Goal: Task Accomplishment & Management: Complete application form

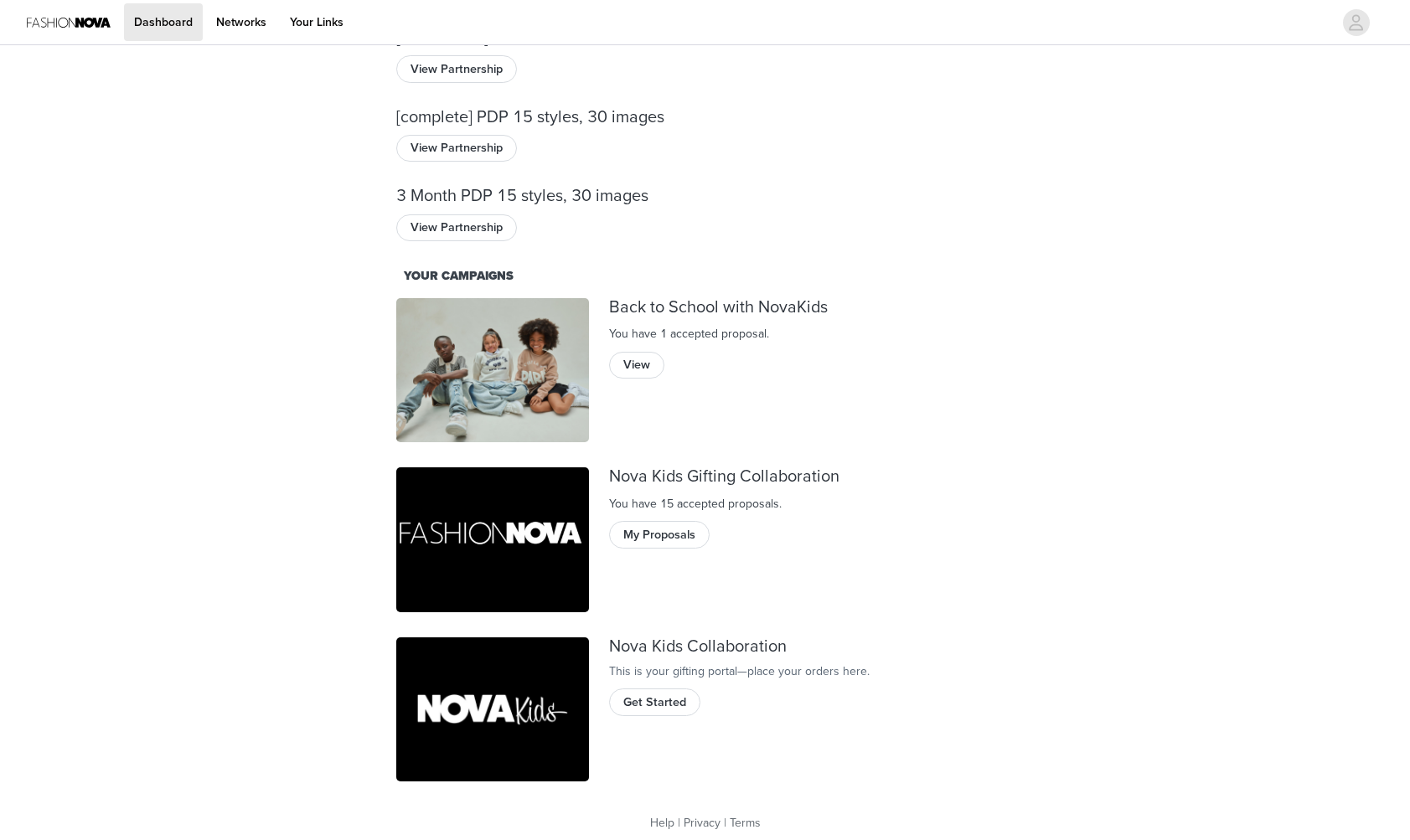
scroll to position [75, 0]
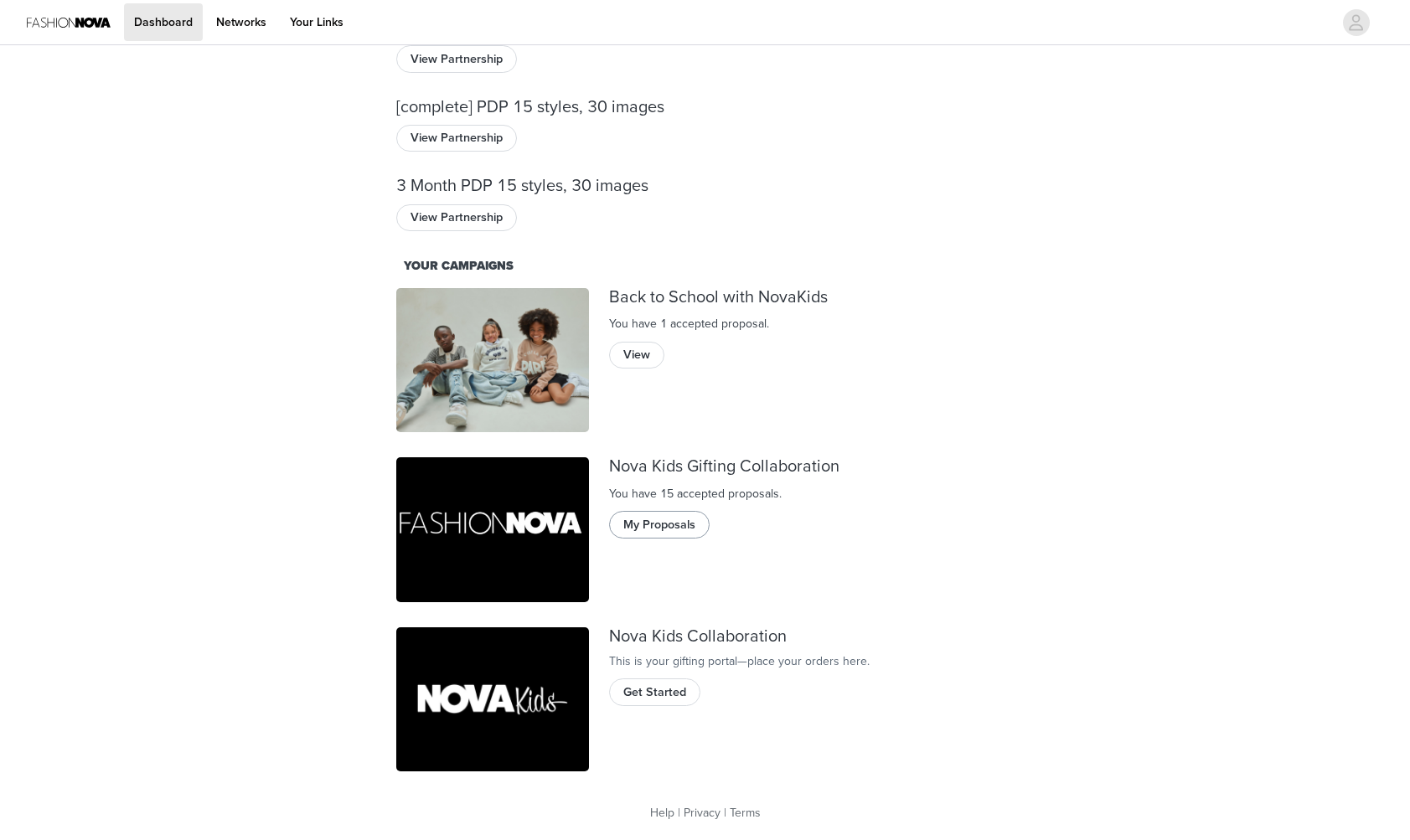
click at [662, 523] on button "My Proposals" at bounding box center [659, 523] width 101 height 27
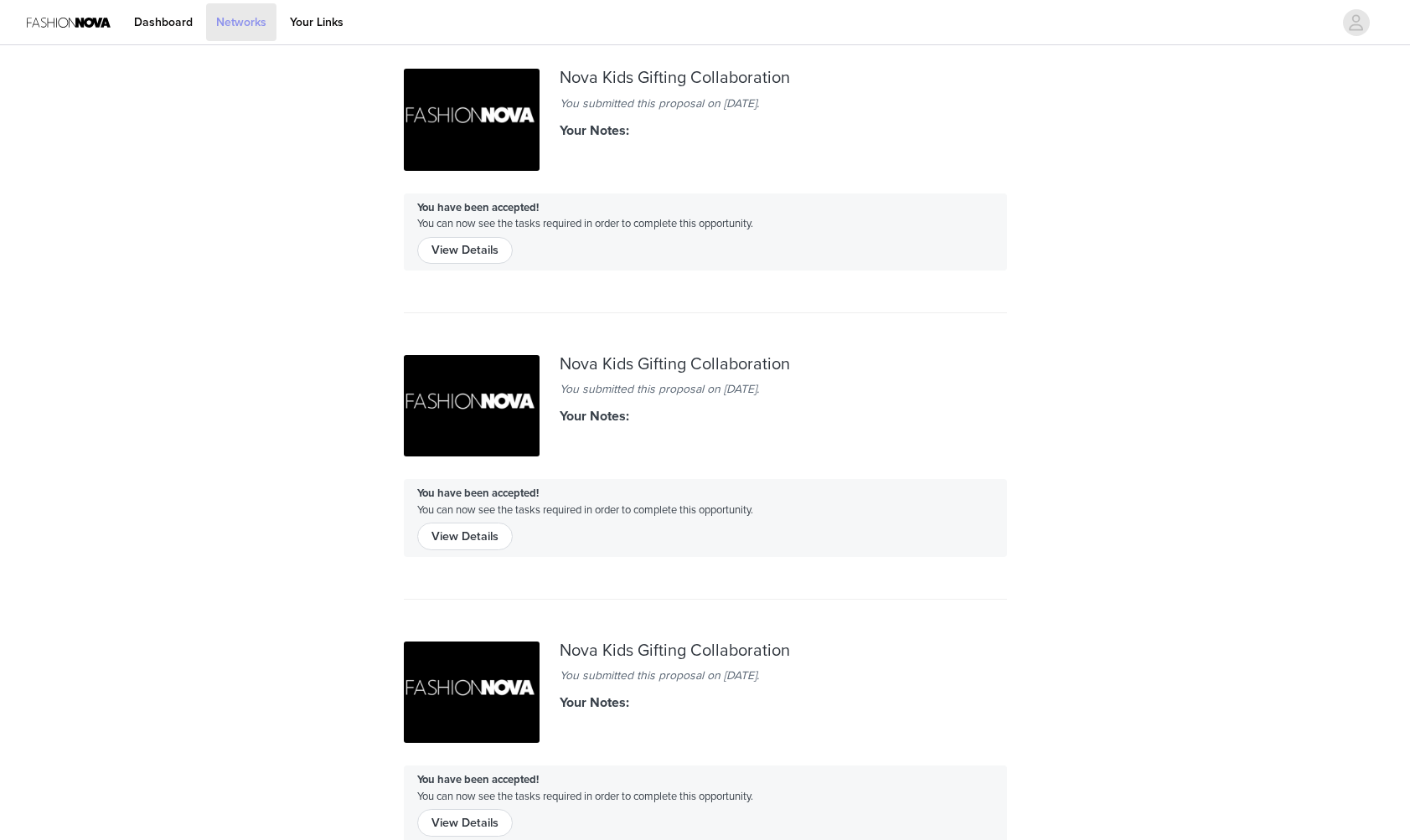
scroll to position [75, 0]
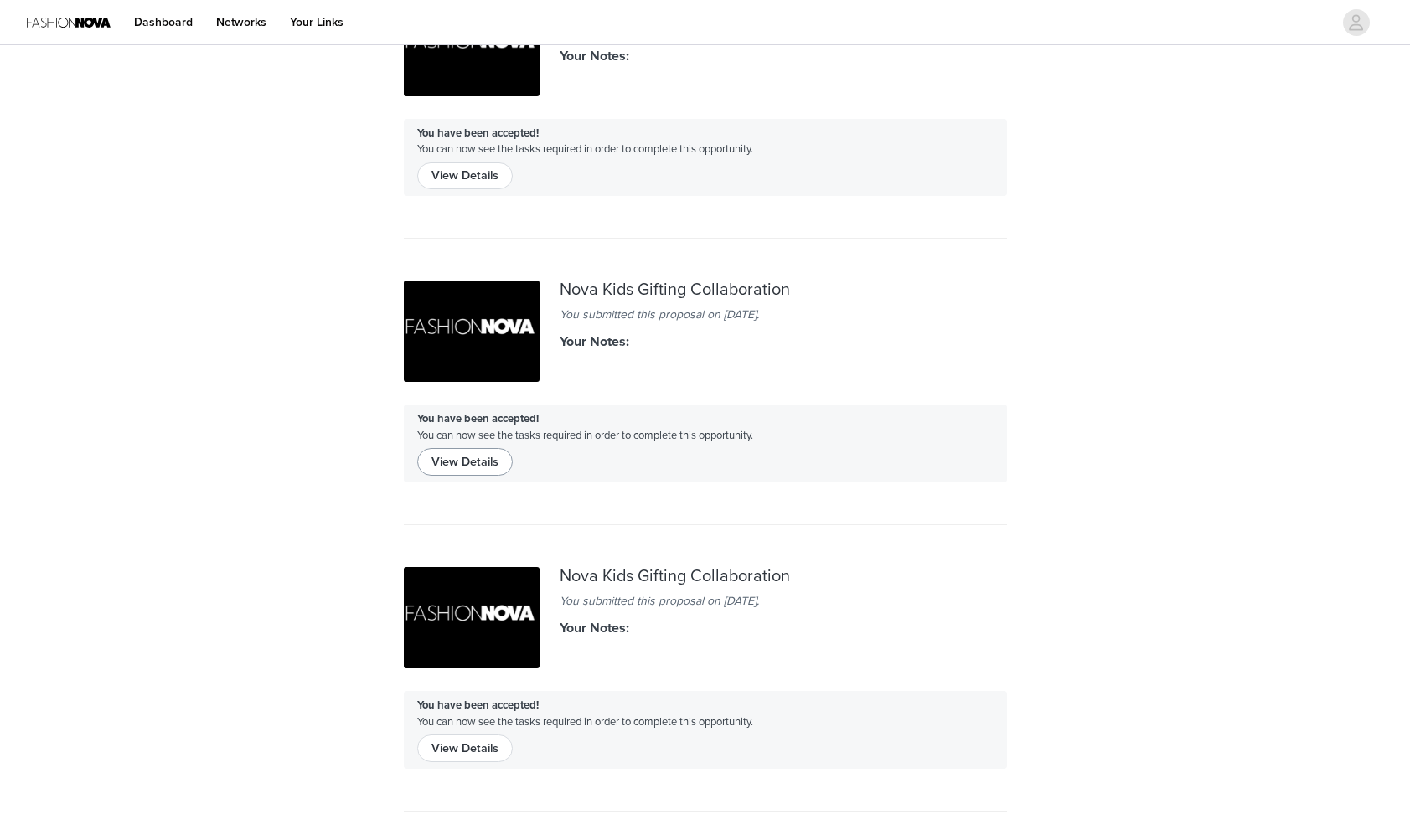
click at [474, 459] on button "View Details" at bounding box center [465, 461] width 96 height 27
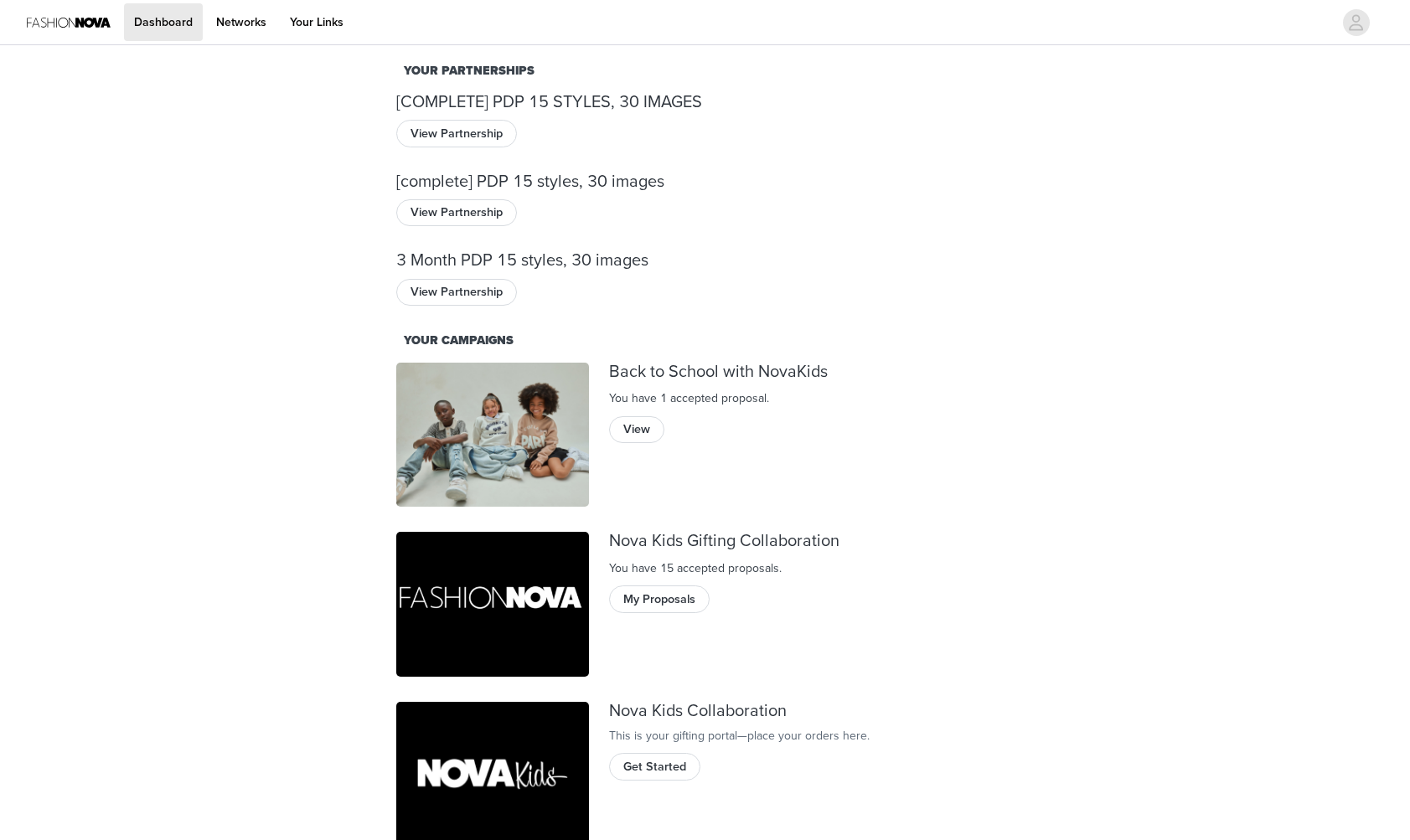
scroll to position [75, 0]
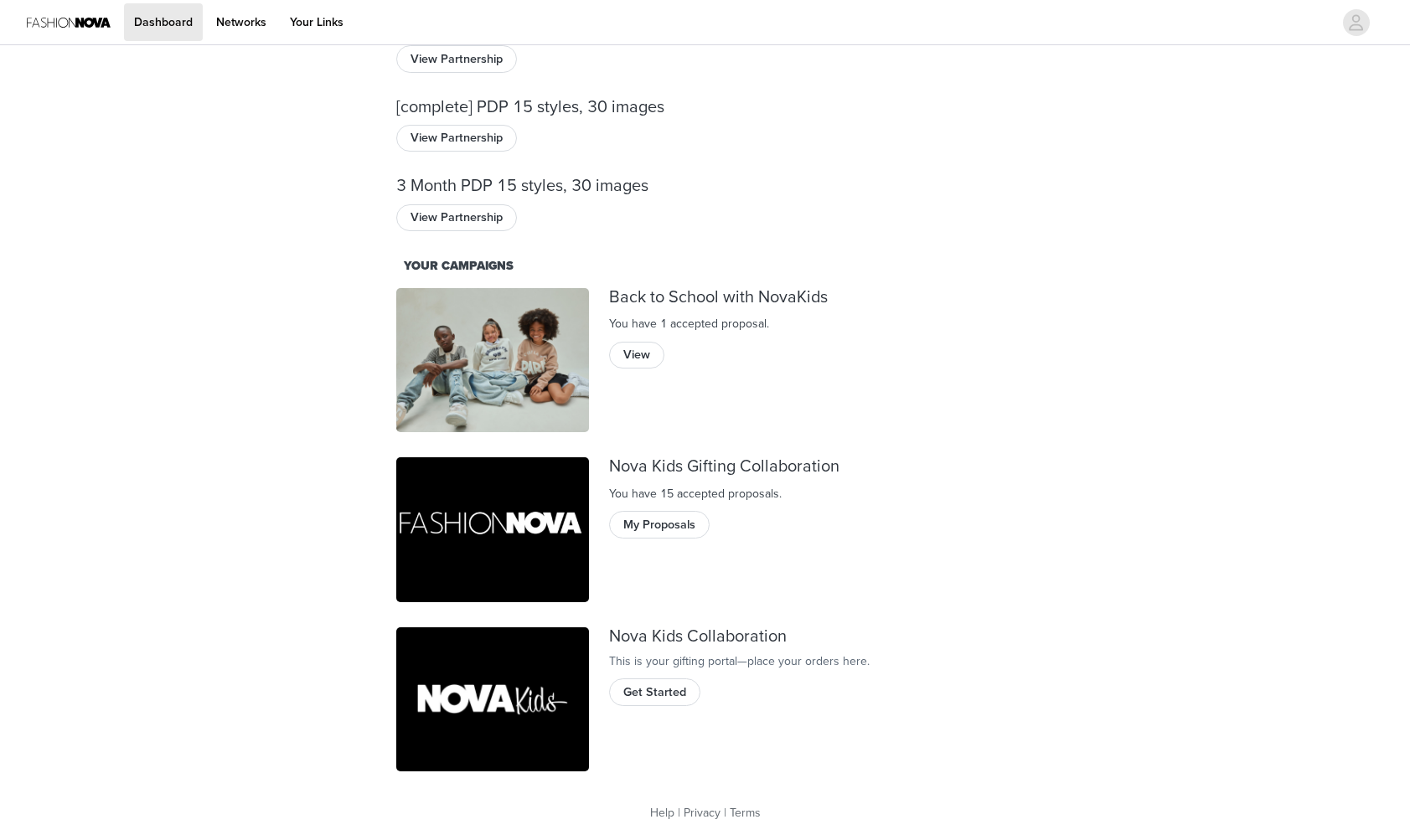
click at [502, 527] on img at bounding box center [491, 530] width 192 height 145
click at [646, 702] on span "Get Started" at bounding box center [654, 692] width 63 height 18
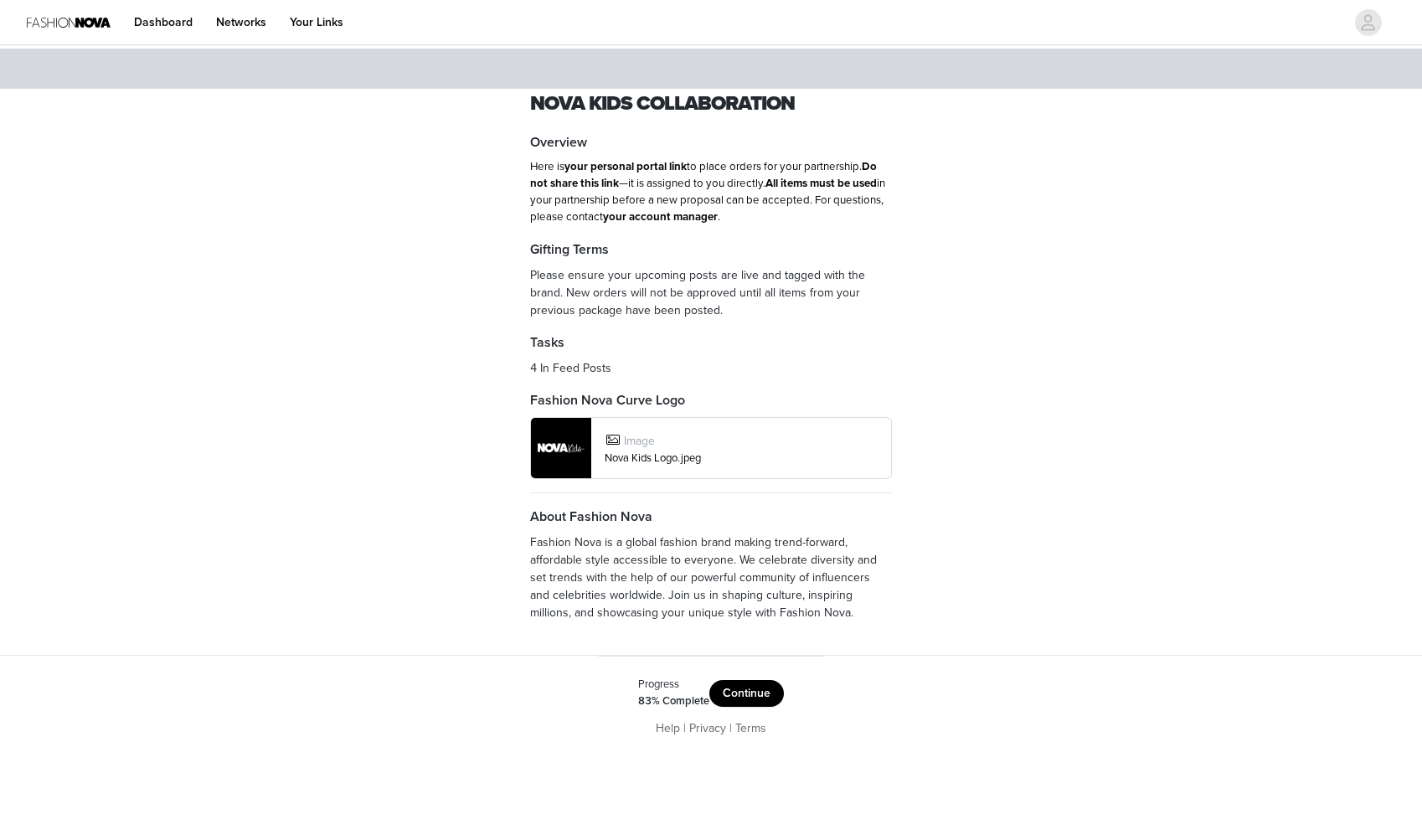
click at [757, 690] on button "Continue" at bounding box center [747, 693] width 75 height 27
click at [739, 685] on button "Get Started" at bounding box center [736, 690] width 86 height 27
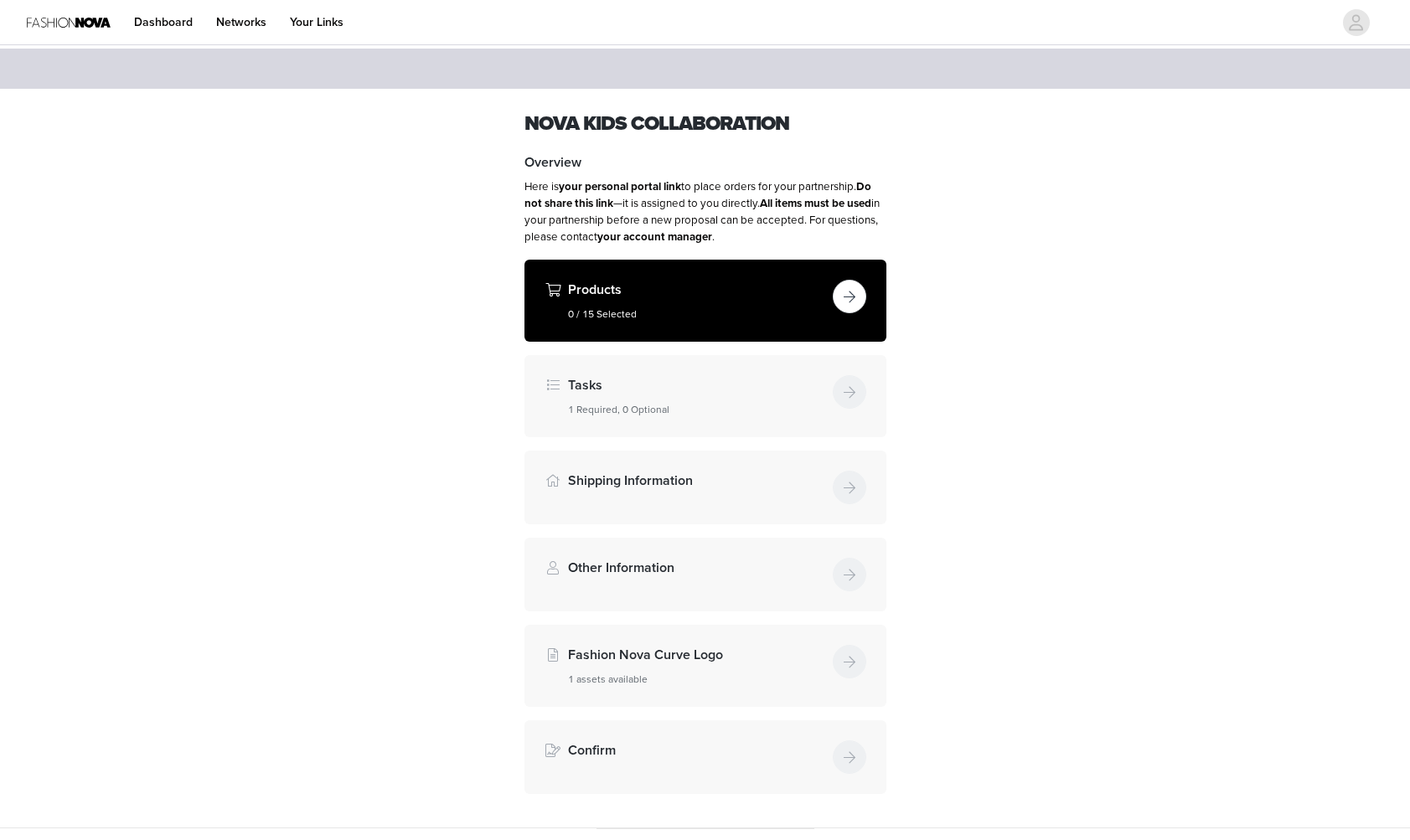
click at [838, 290] on button "button" at bounding box center [849, 297] width 34 height 34
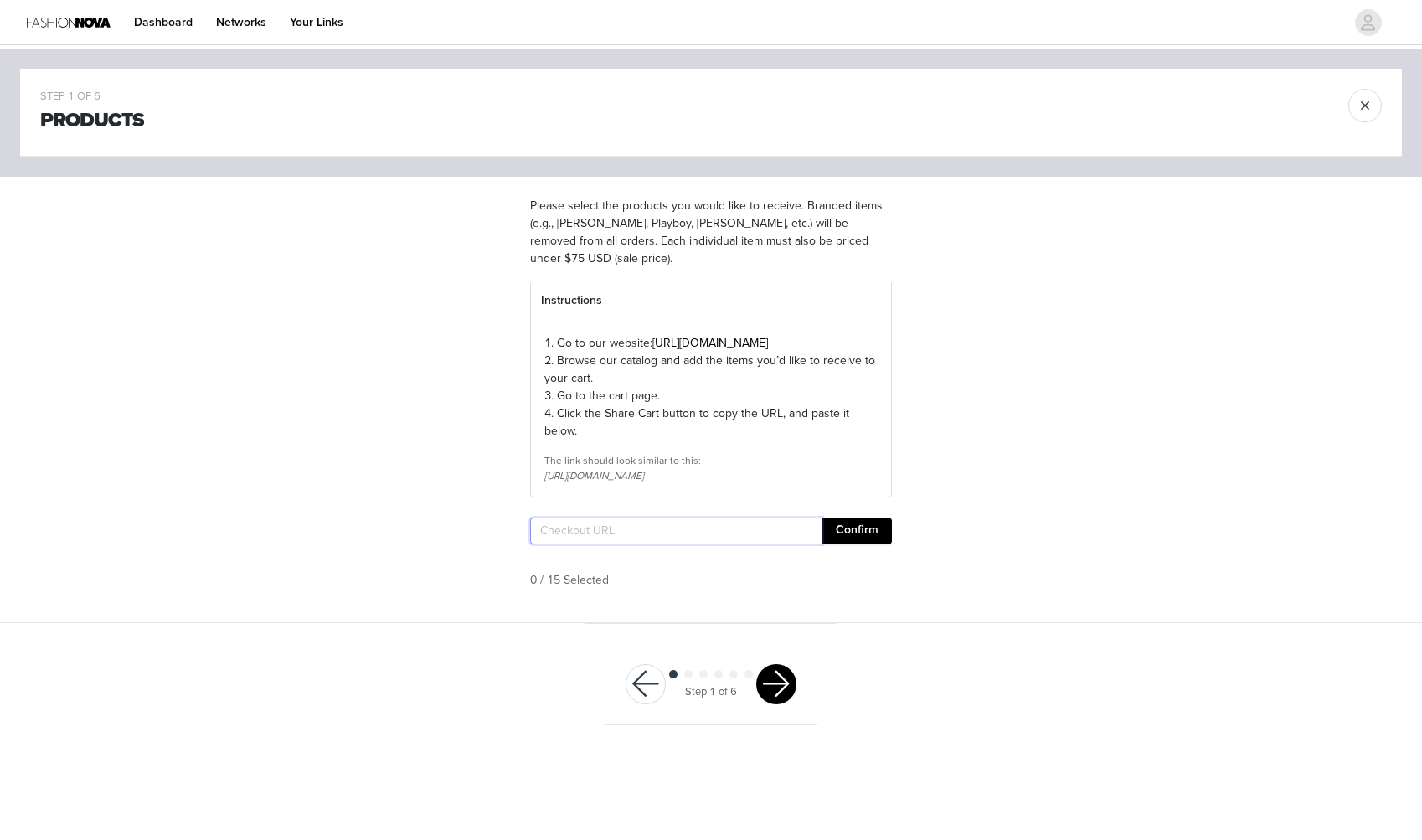
paste input "https://www.fashionnova.com/pages/shared-cart/39299489857660:1,39297109721212:1…"
type input "https://www.fashionnova.com/pages/shared-cart/39299489857660:1,39297109721212:1…"
click at [847, 544] on button "Confirm" at bounding box center [858, 530] width 70 height 27
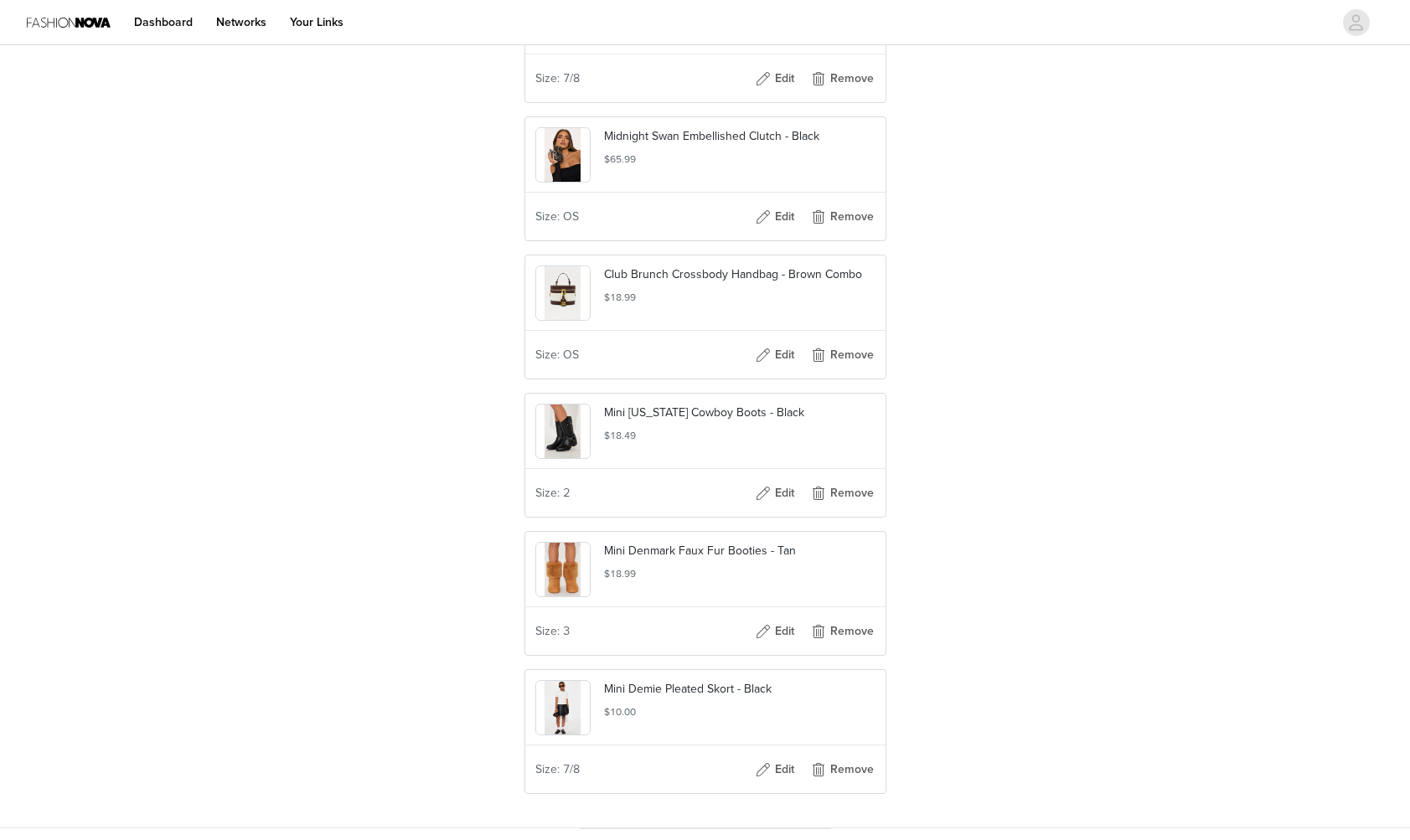
scroll to position [2011, 0]
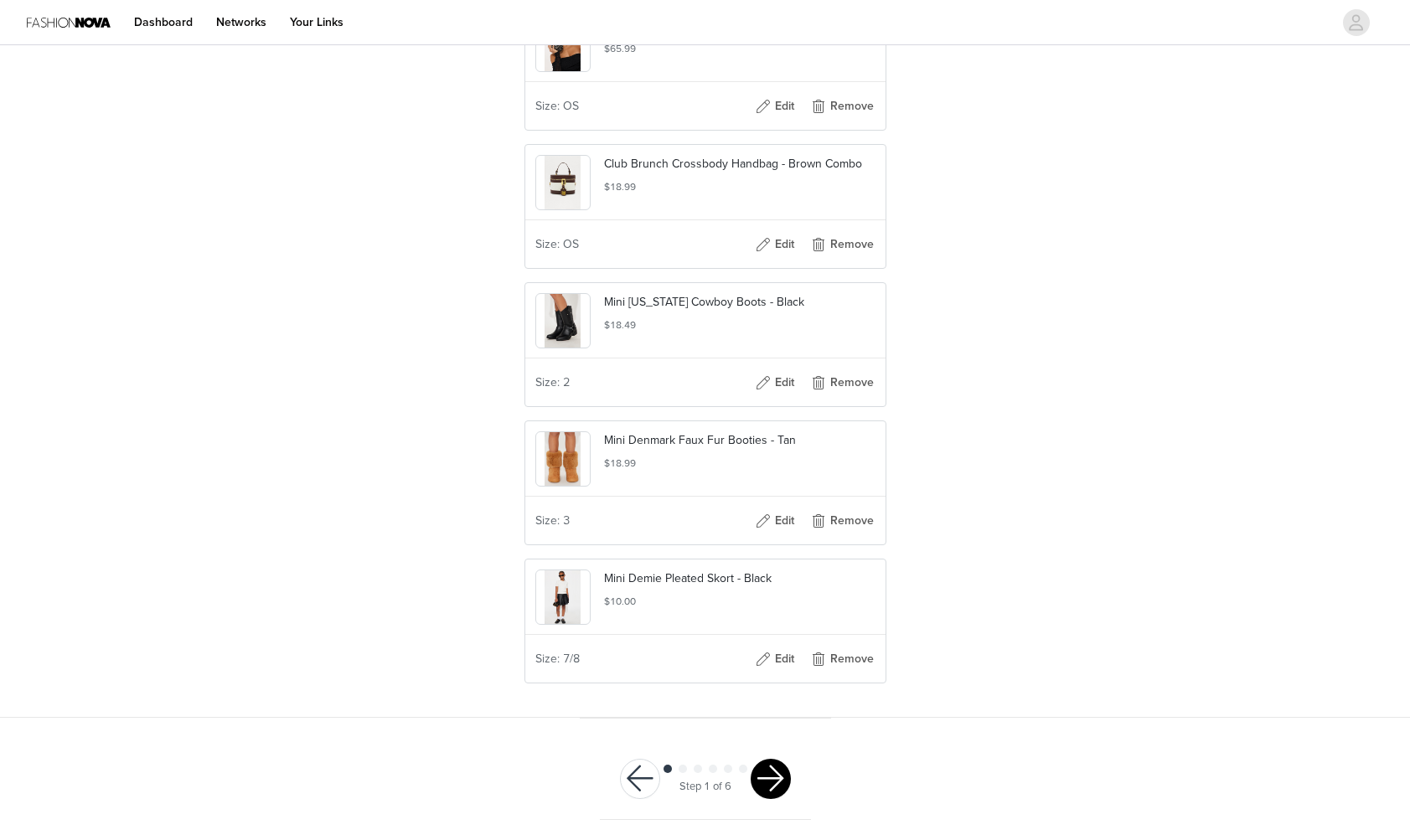
click at [765, 779] on button "button" at bounding box center [771, 778] width 40 height 40
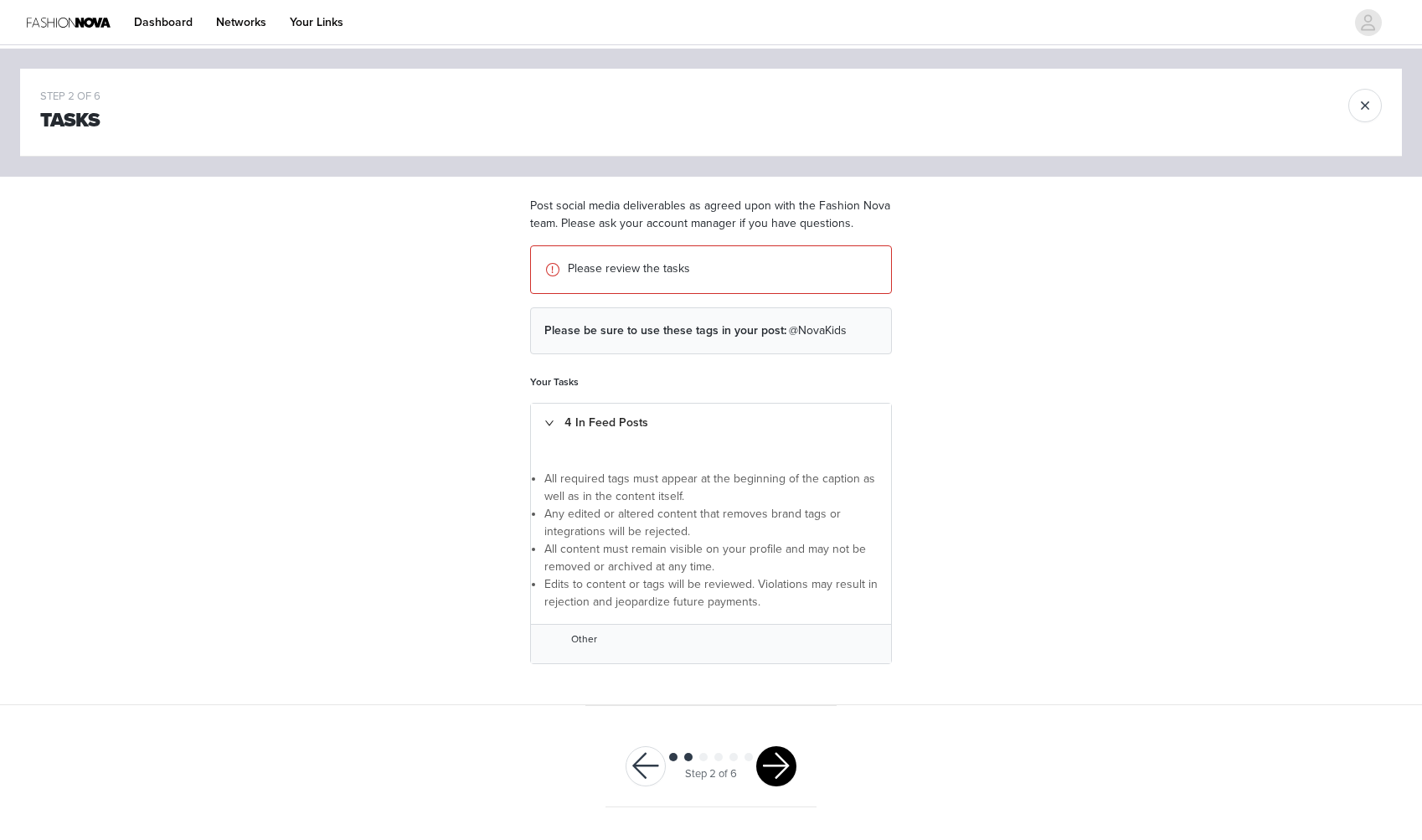
click at [767, 753] on button "button" at bounding box center [777, 766] width 40 height 40
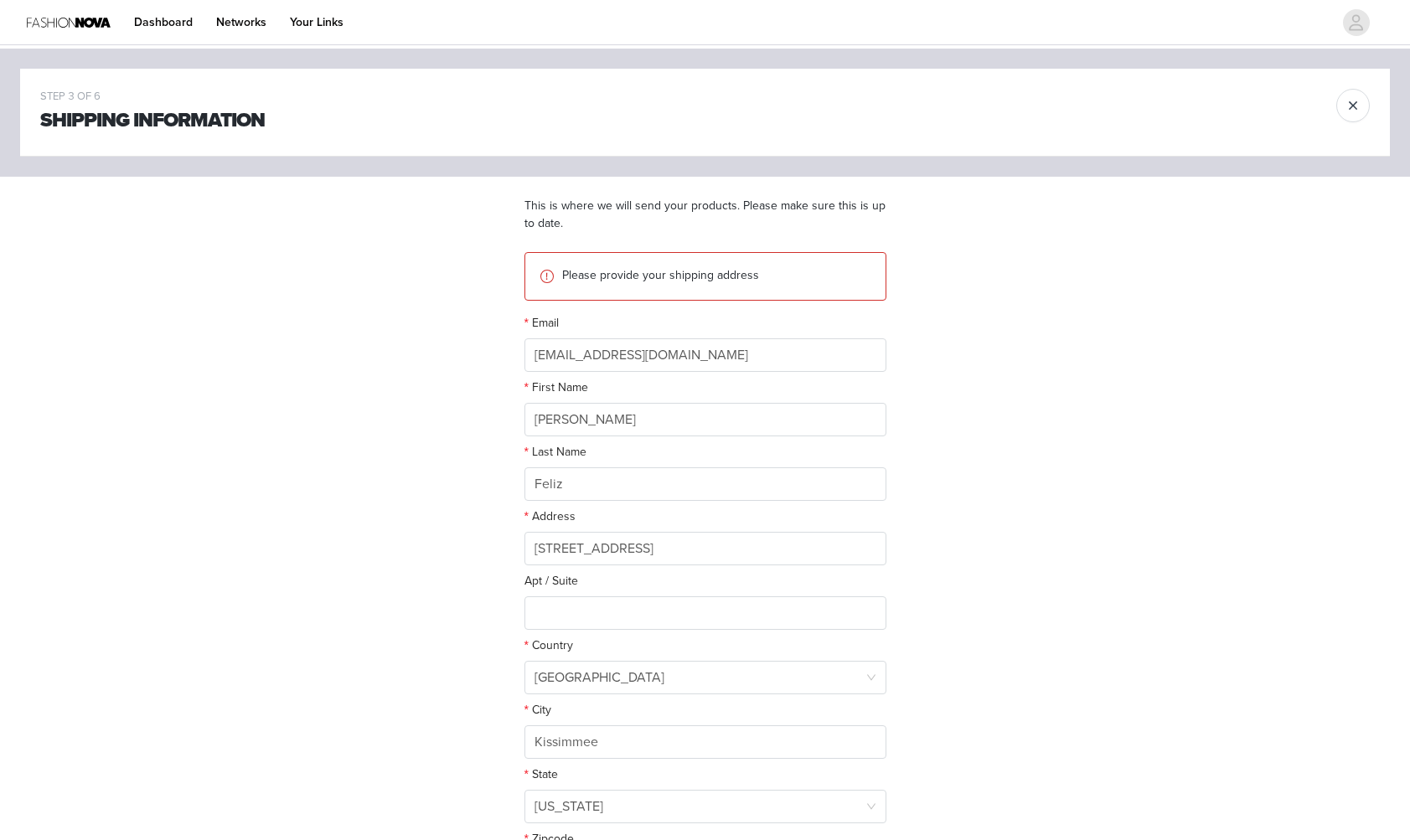
scroll to position [197, 0]
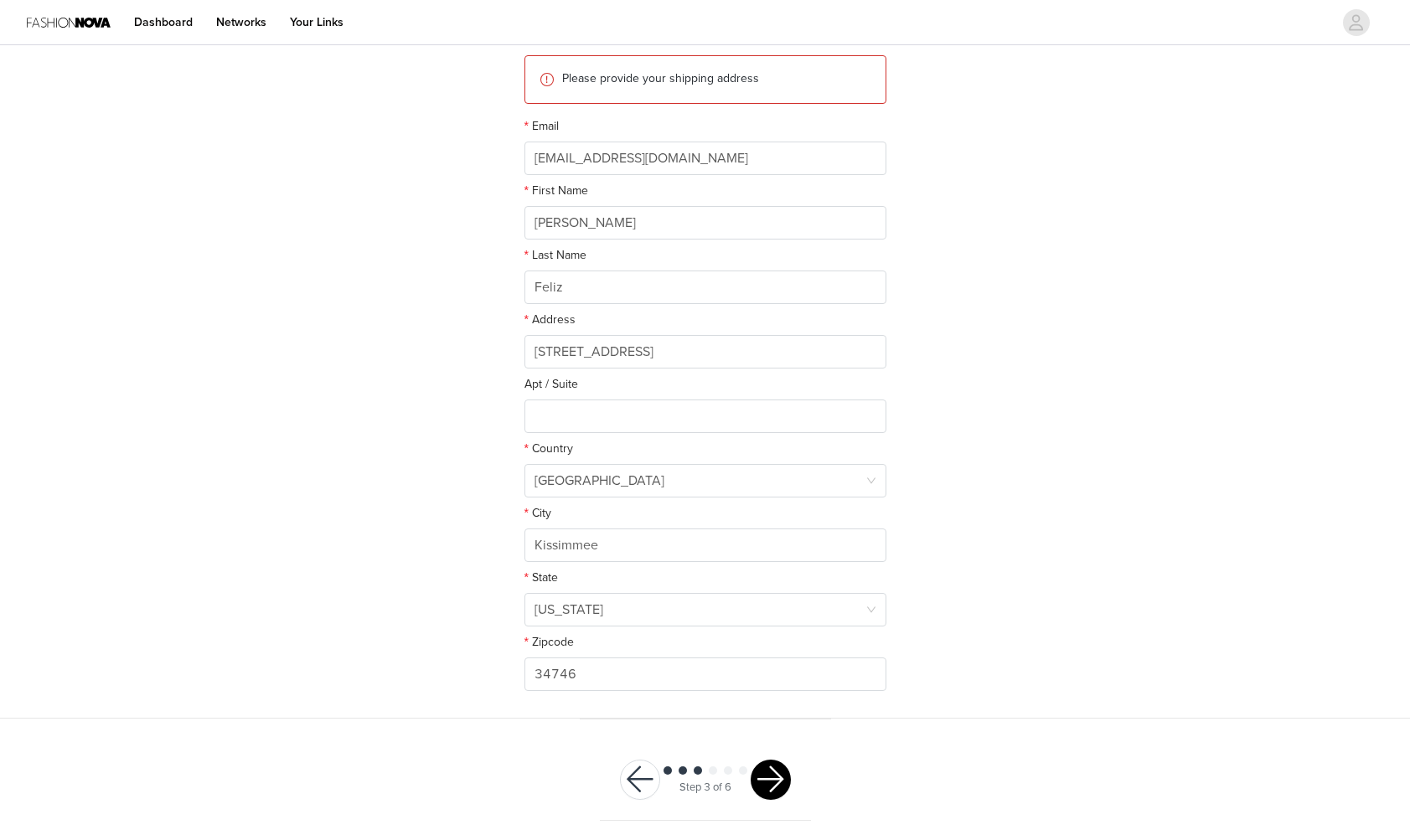
click at [782, 773] on button "button" at bounding box center [771, 779] width 40 height 40
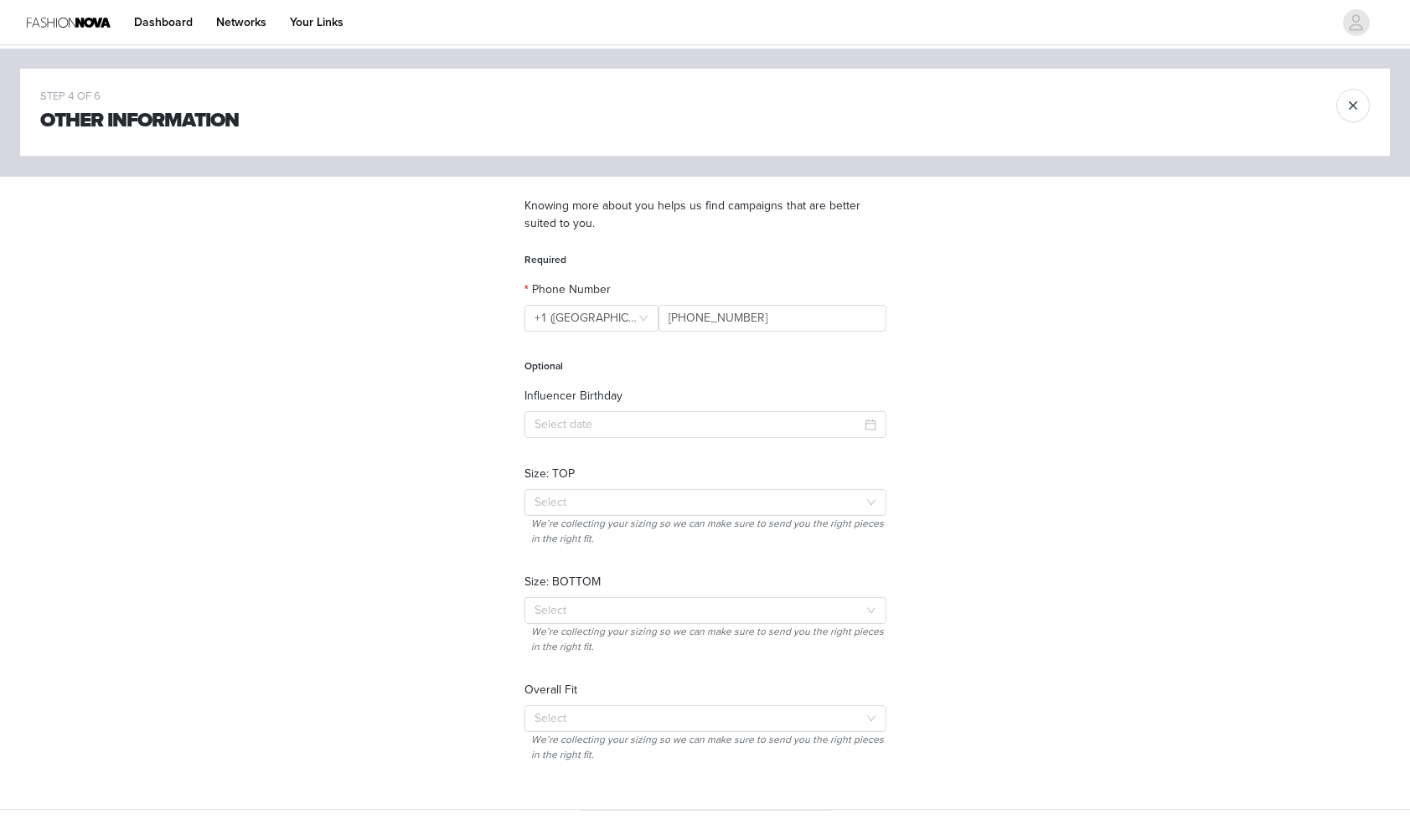
scroll to position [10, 0]
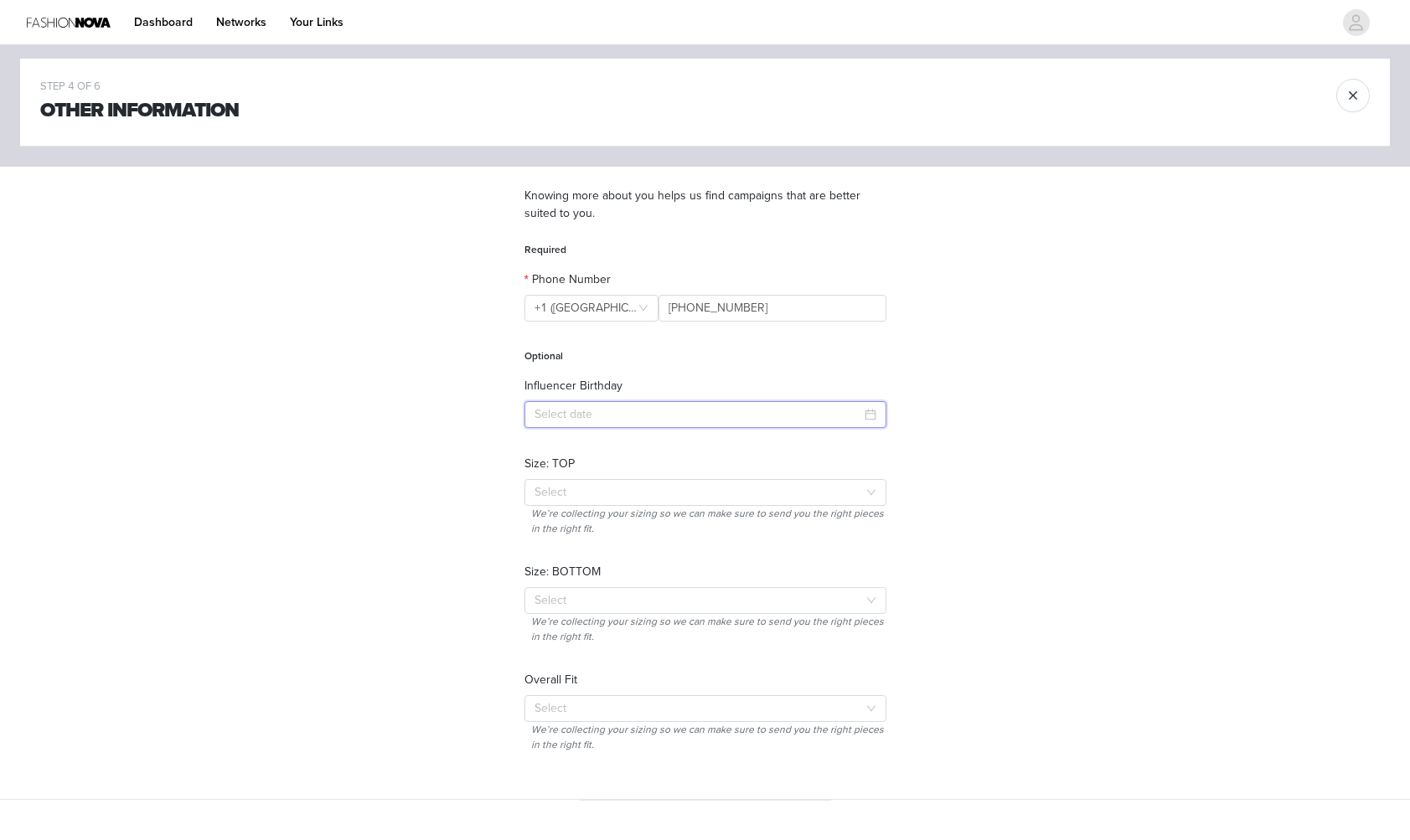
click at [564, 409] on input at bounding box center [705, 414] width 362 height 27
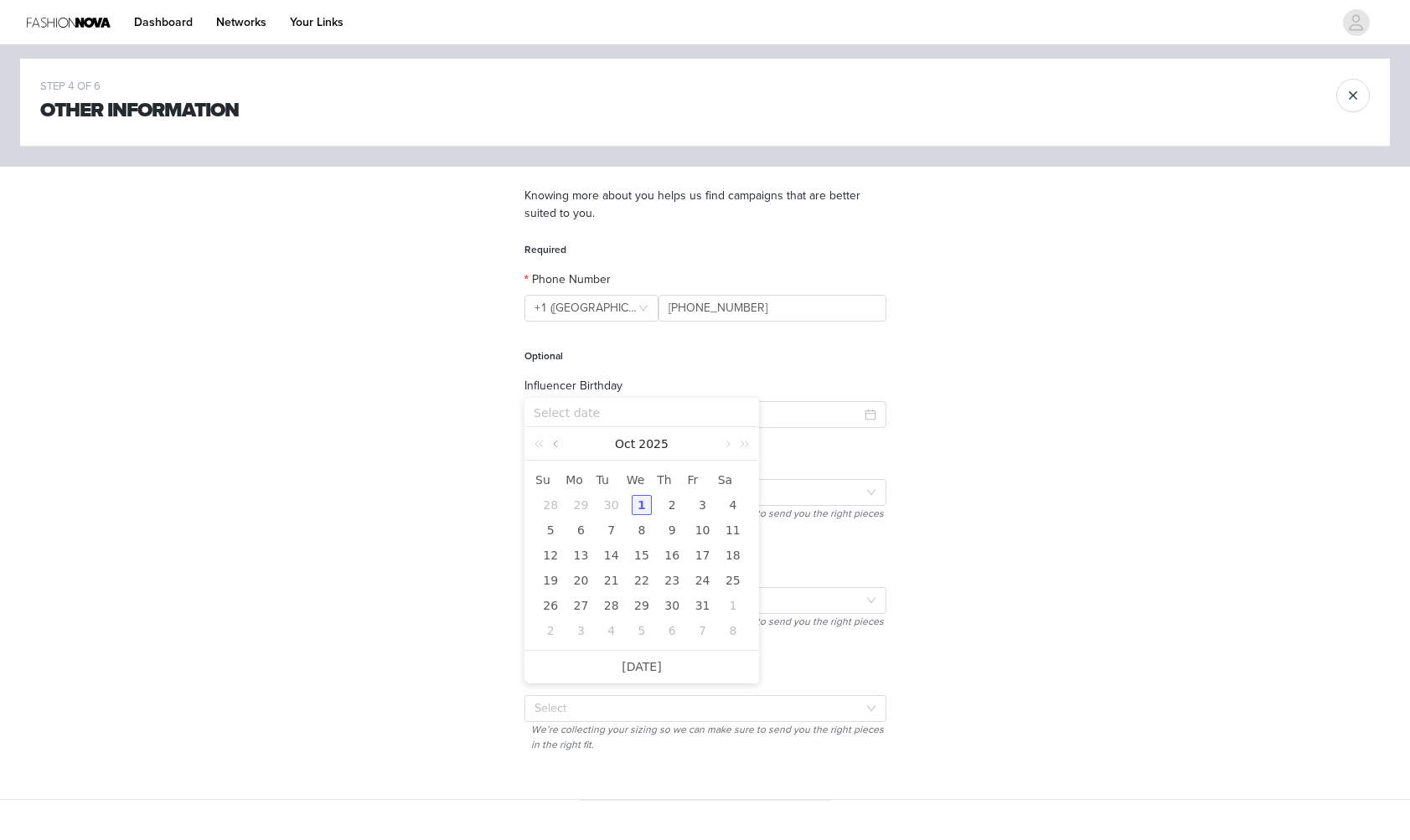
click at [555, 446] on link at bounding box center [557, 443] width 15 height 34
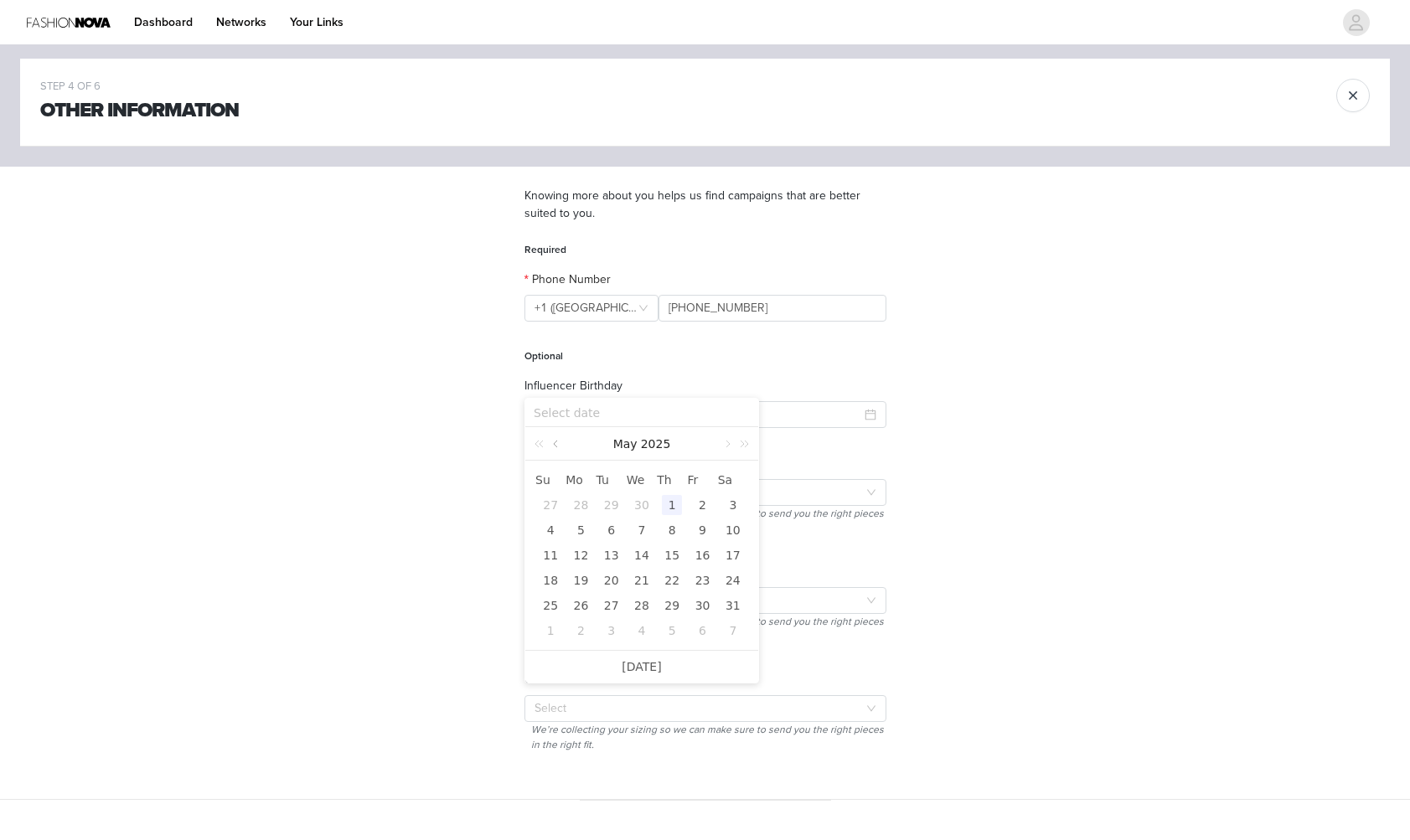
click at [555, 446] on link at bounding box center [557, 443] width 15 height 34
click at [611, 583] on div "21" at bounding box center [611, 580] width 20 height 20
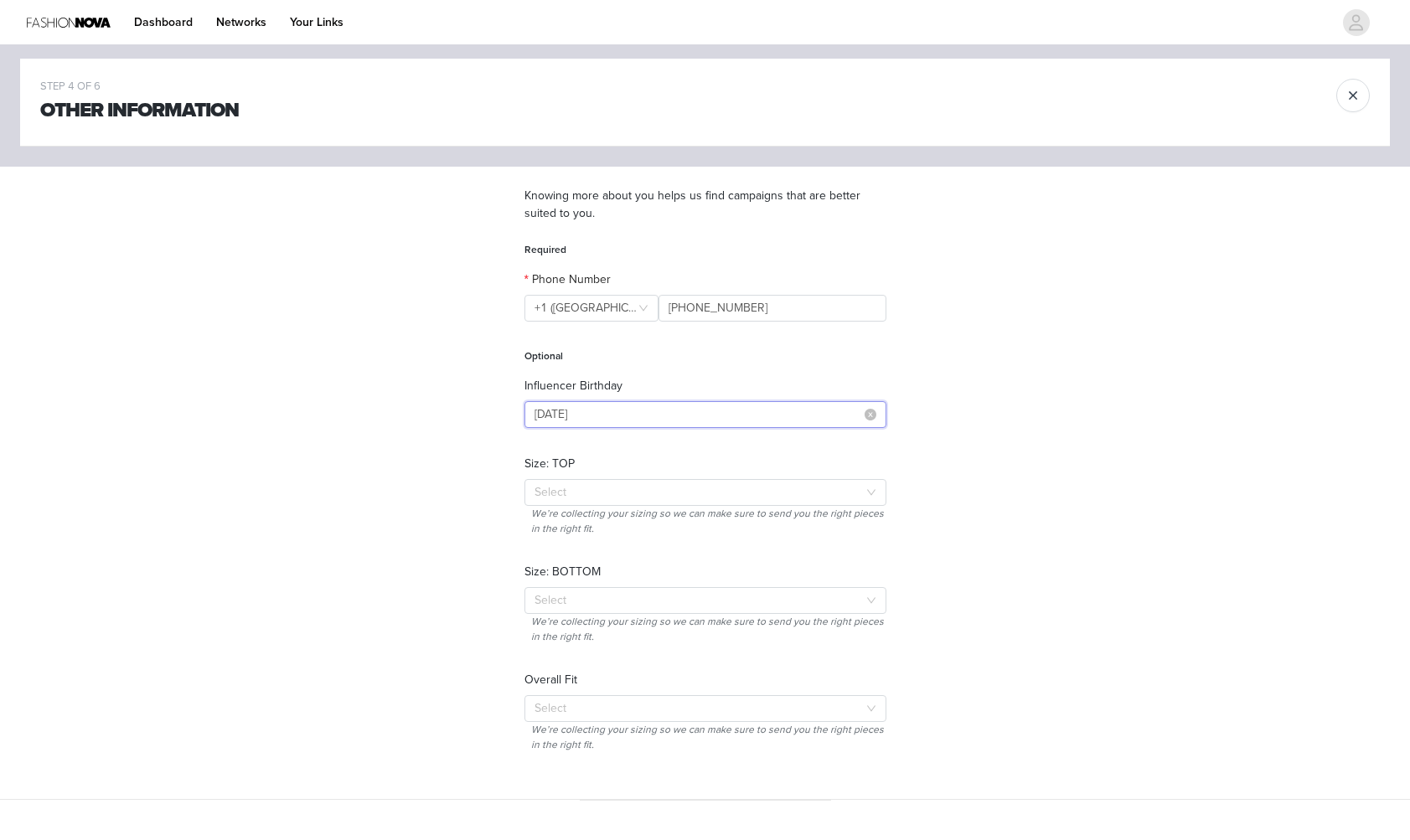
click at [650, 418] on input "2025-01-21" at bounding box center [705, 414] width 362 height 27
click at [656, 443] on link "2025" at bounding box center [652, 443] width 34 height 34
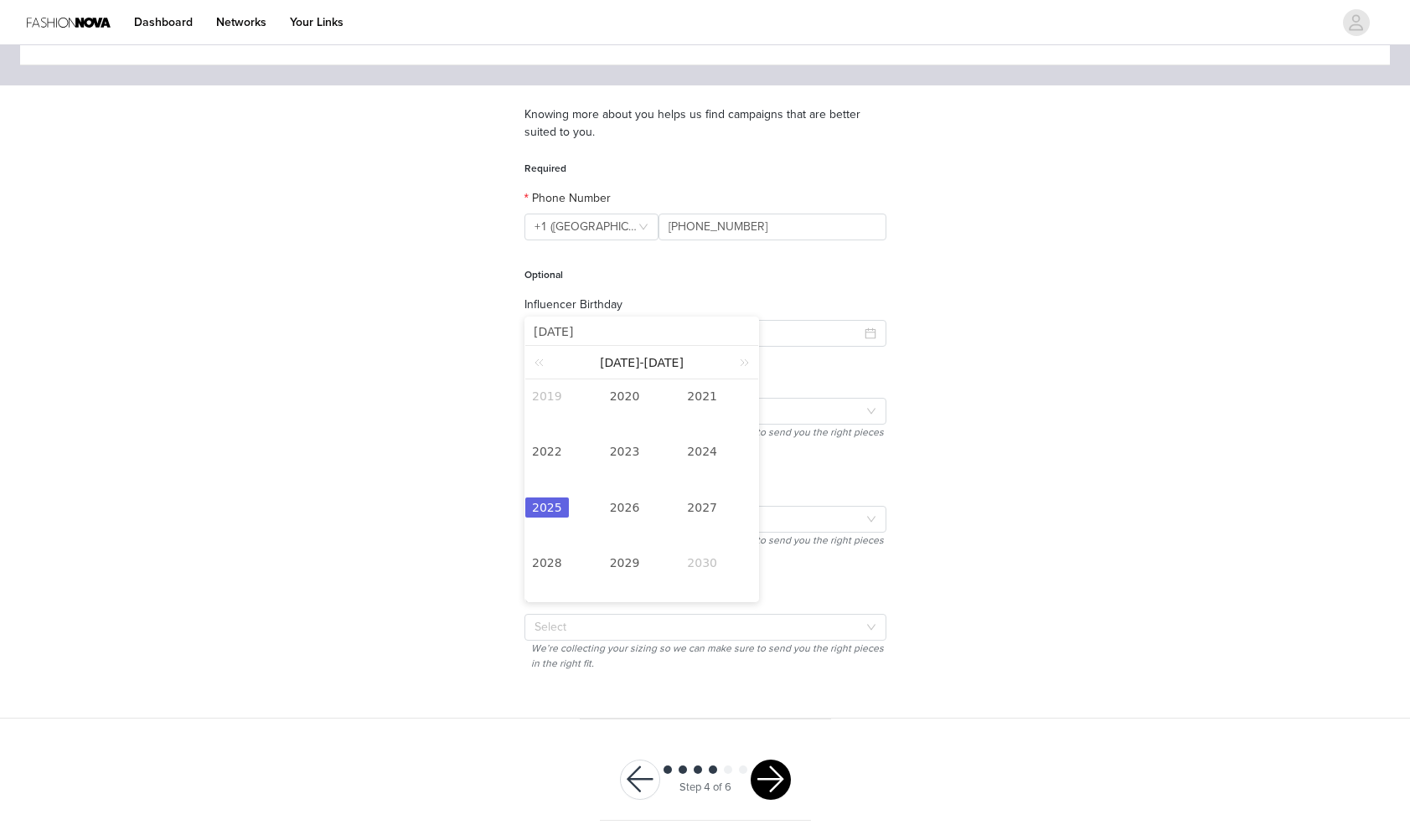
scroll to position [0, 0]
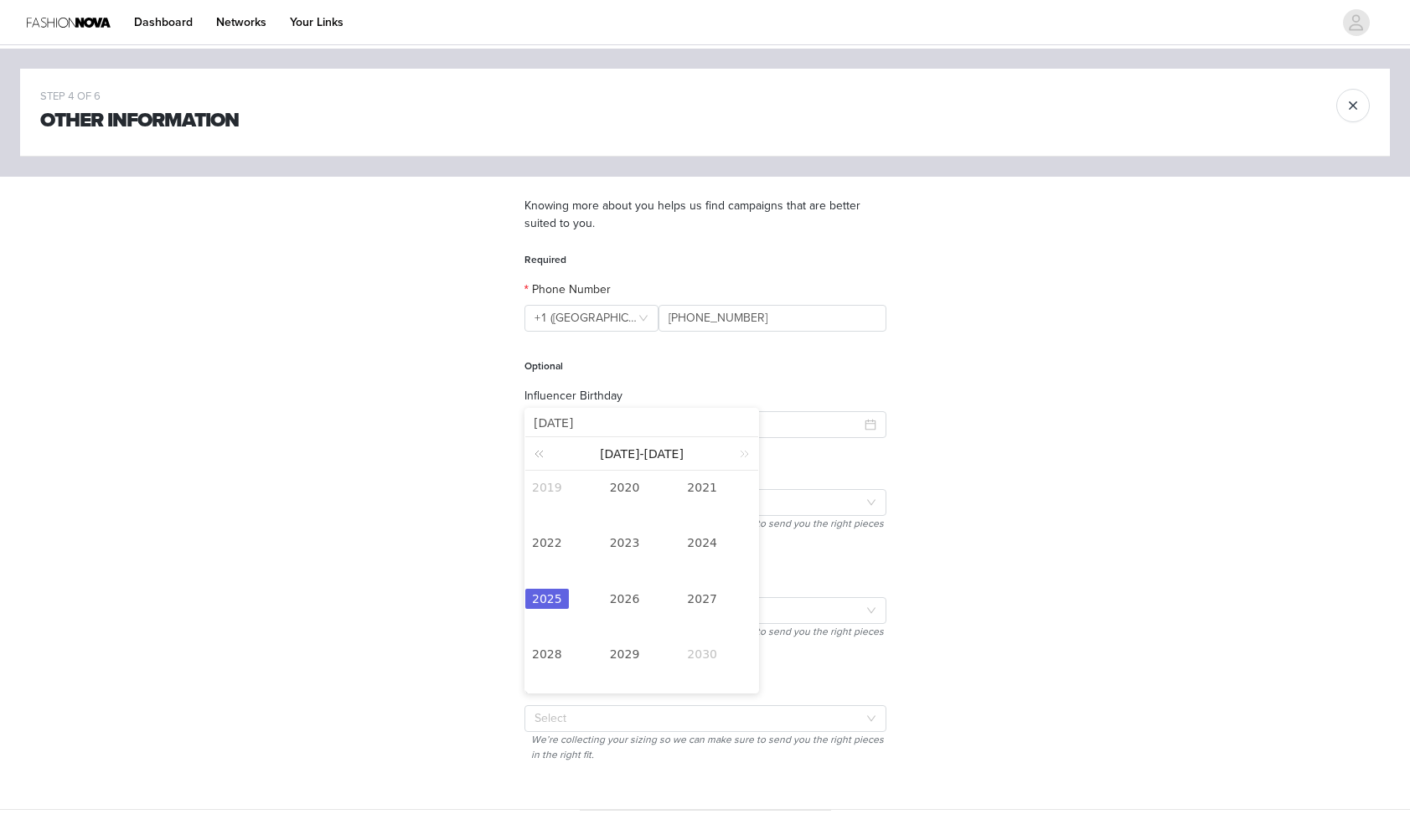
click at [536, 454] on link at bounding box center [542, 454] width 22 height 33
click at [711, 593] on link "2017" at bounding box center [702, 598] width 43 height 20
click at [731, 564] on div "21" at bounding box center [732, 564] width 20 height 20
type input "2017-01-21"
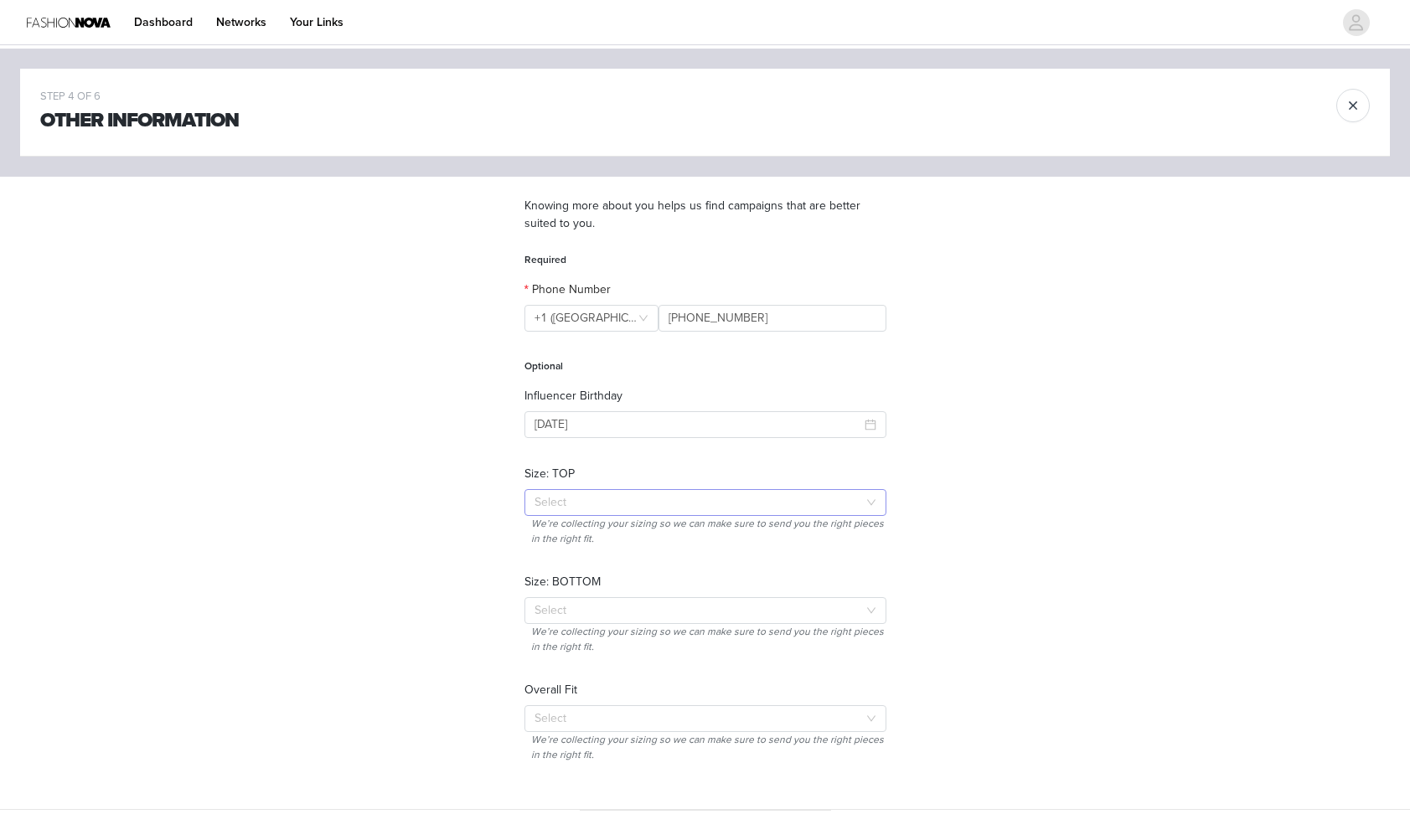
click at [623, 501] on div "Select" at bounding box center [696, 502] width 324 height 17
click at [555, 560] on li "S" at bounding box center [705, 562] width 362 height 27
click at [578, 609] on div "Select" at bounding box center [696, 610] width 324 height 17
click at [568, 667] on li "S" at bounding box center [705, 670] width 362 height 27
click at [601, 614] on div "Select S" at bounding box center [699, 610] width 331 height 25
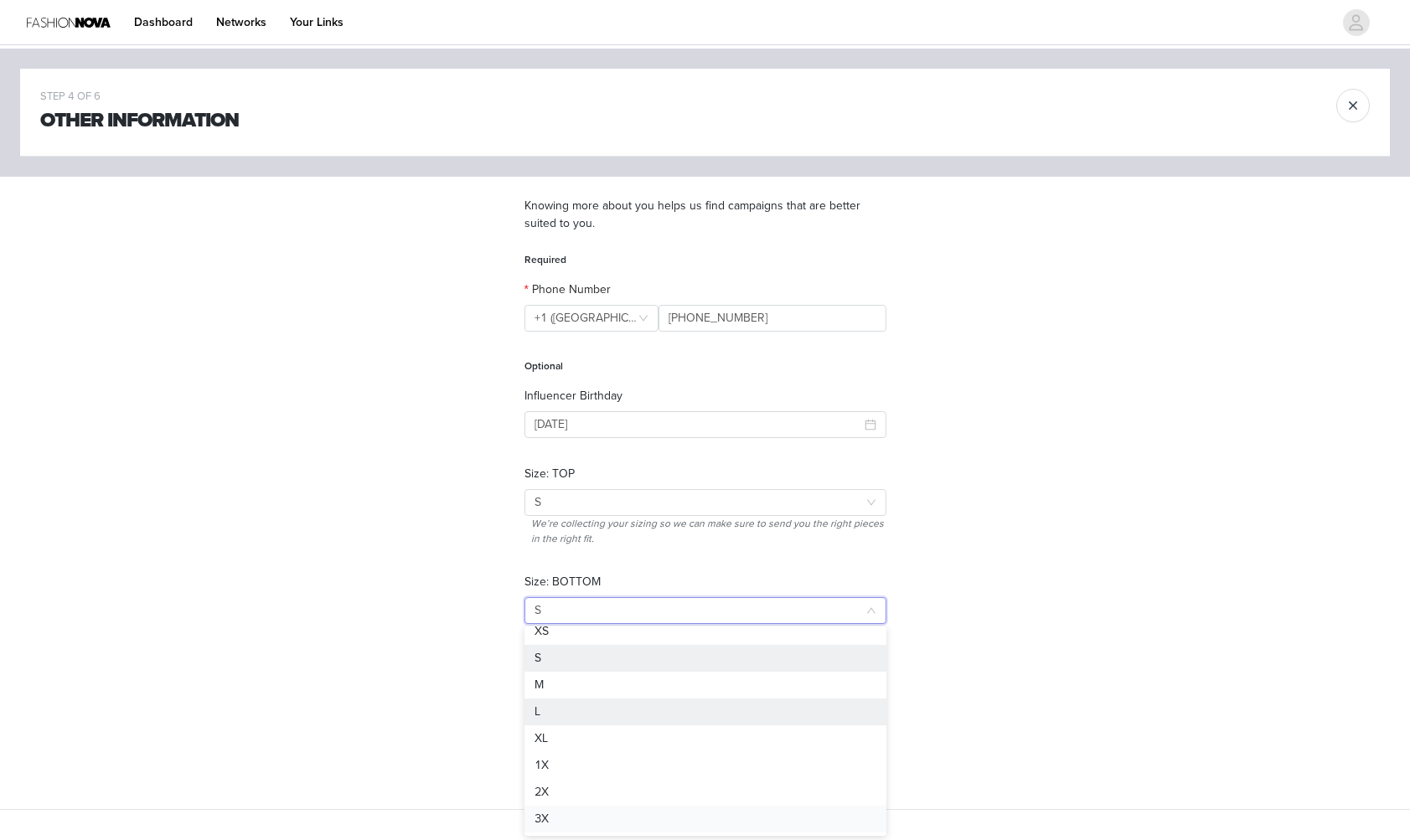
scroll to position [91, 0]
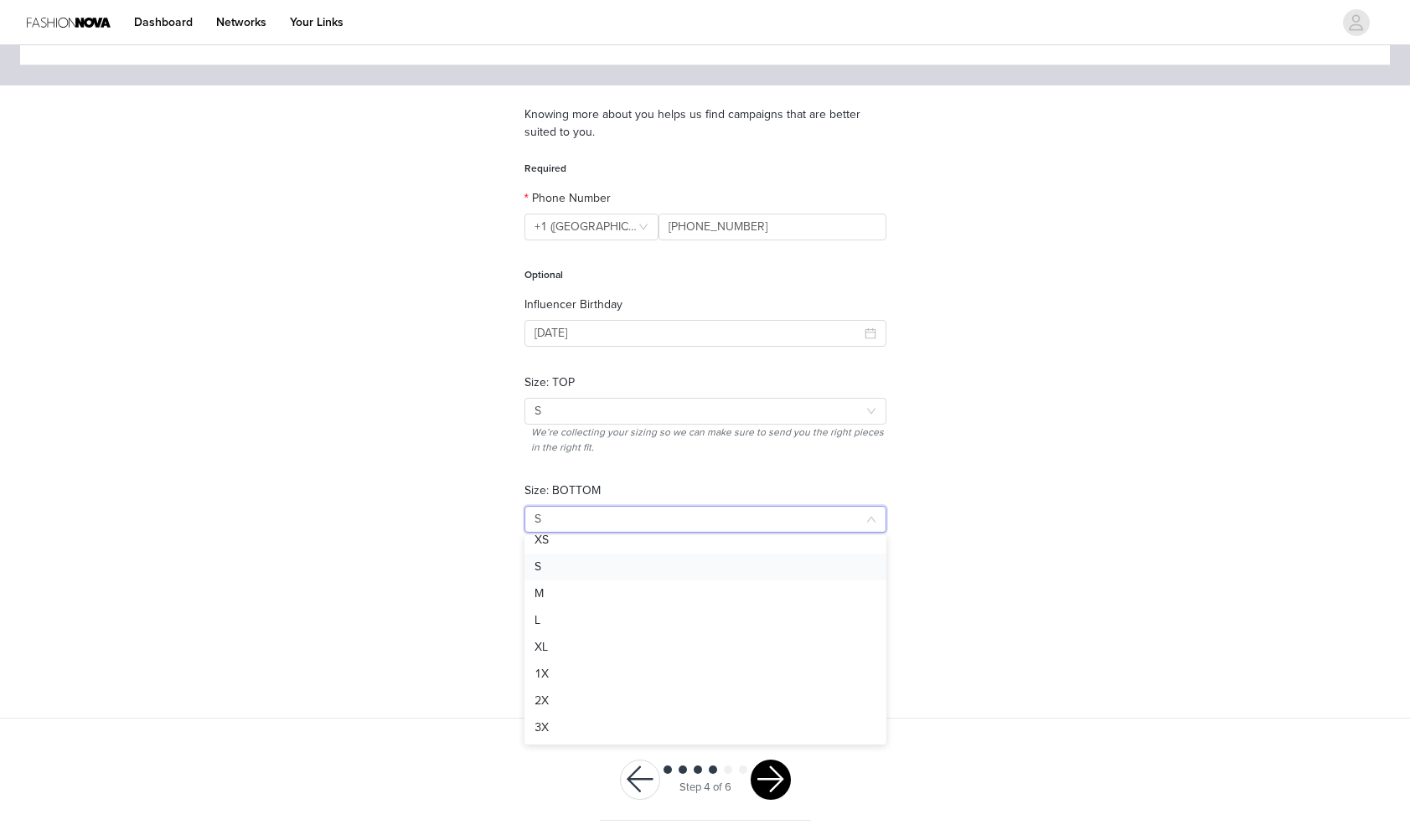
click at [606, 568] on li "S" at bounding box center [705, 567] width 362 height 27
click at [585, 630] on div "Select" at bounding box center [696, 627] width 324 height 17
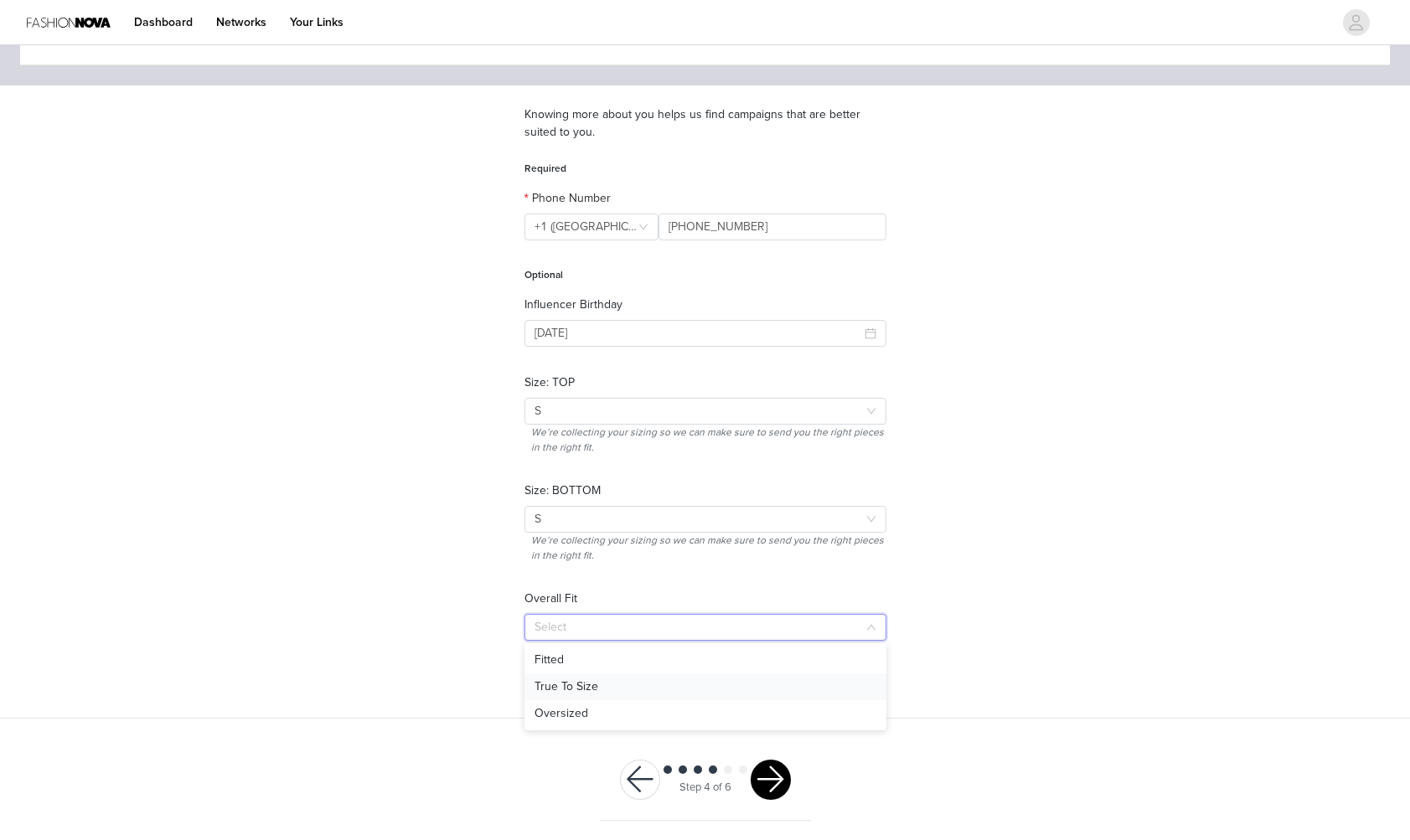
click at [575, 683] on li "True To Size" at bounding box center [705, 686] width 362 height 27
click at [768, 771] on button "button" at bounding box center [771, 779] width 40 height 40
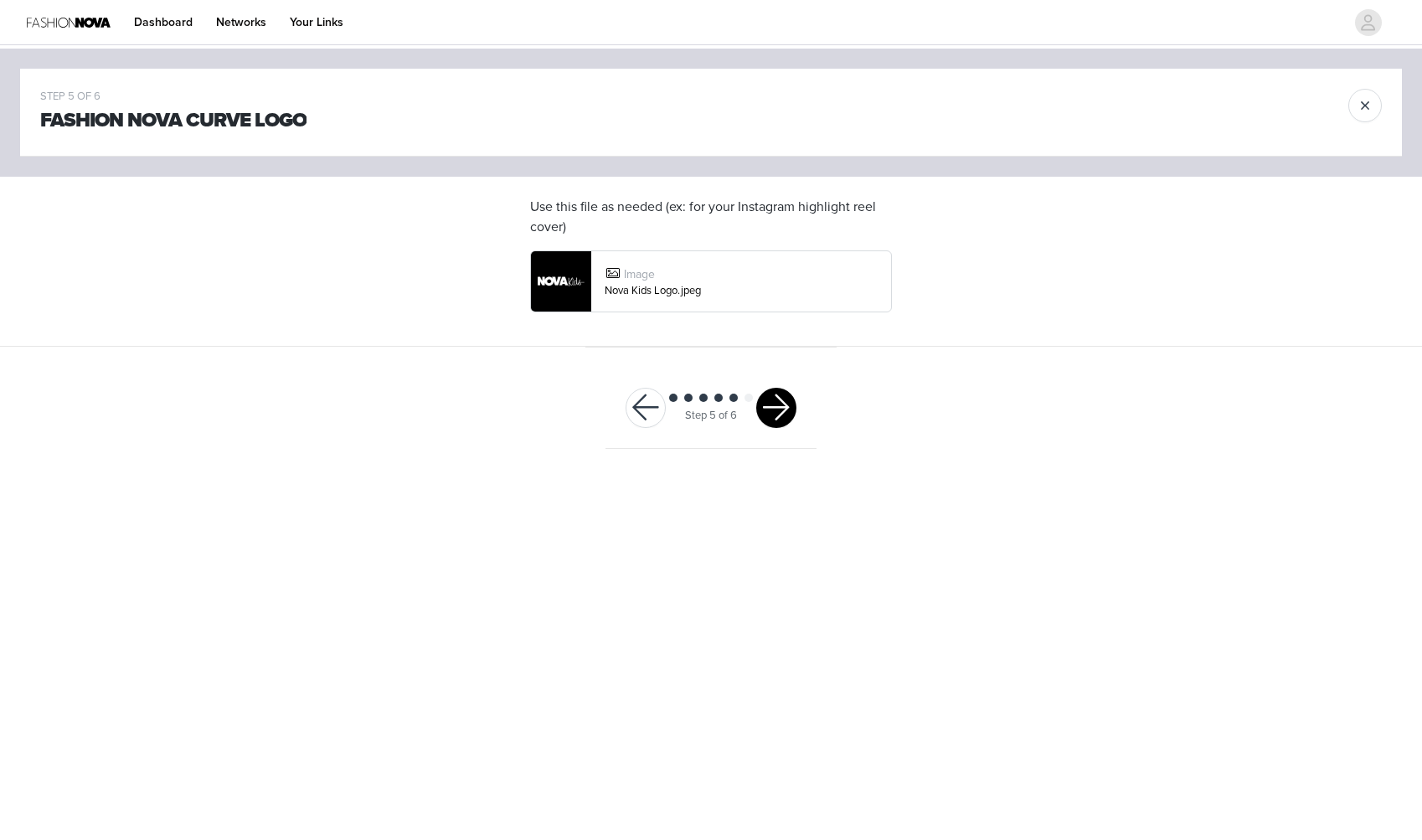
click at [767, 403] on button "button" at bounding box center [777, 408] width 40 height 40
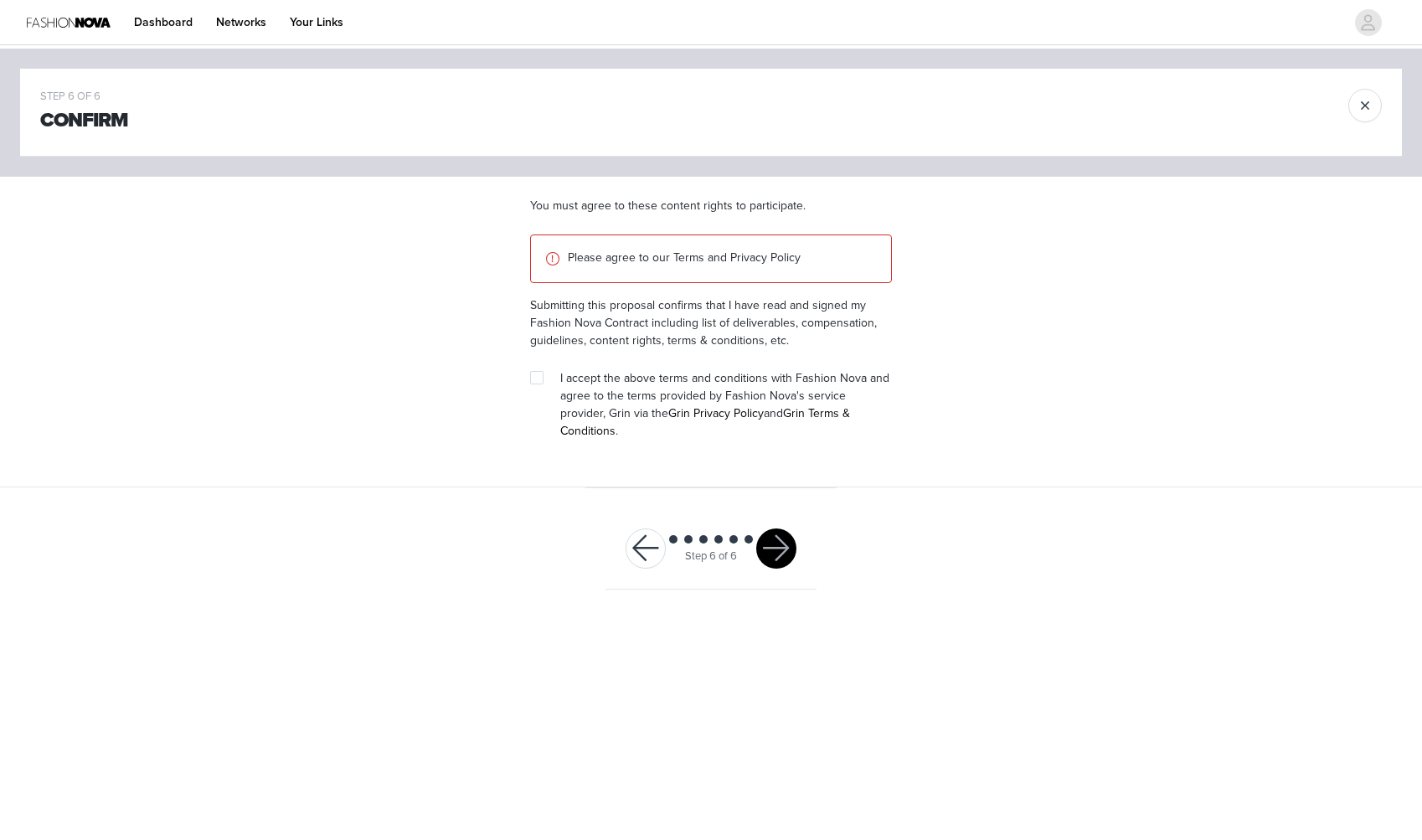
click at [89, 22] on img at bounding box center [69, 22] width 83 height 37
click at [150, 16] on link "Dashboard" at bounding box center [164, 22] width 79 height 37
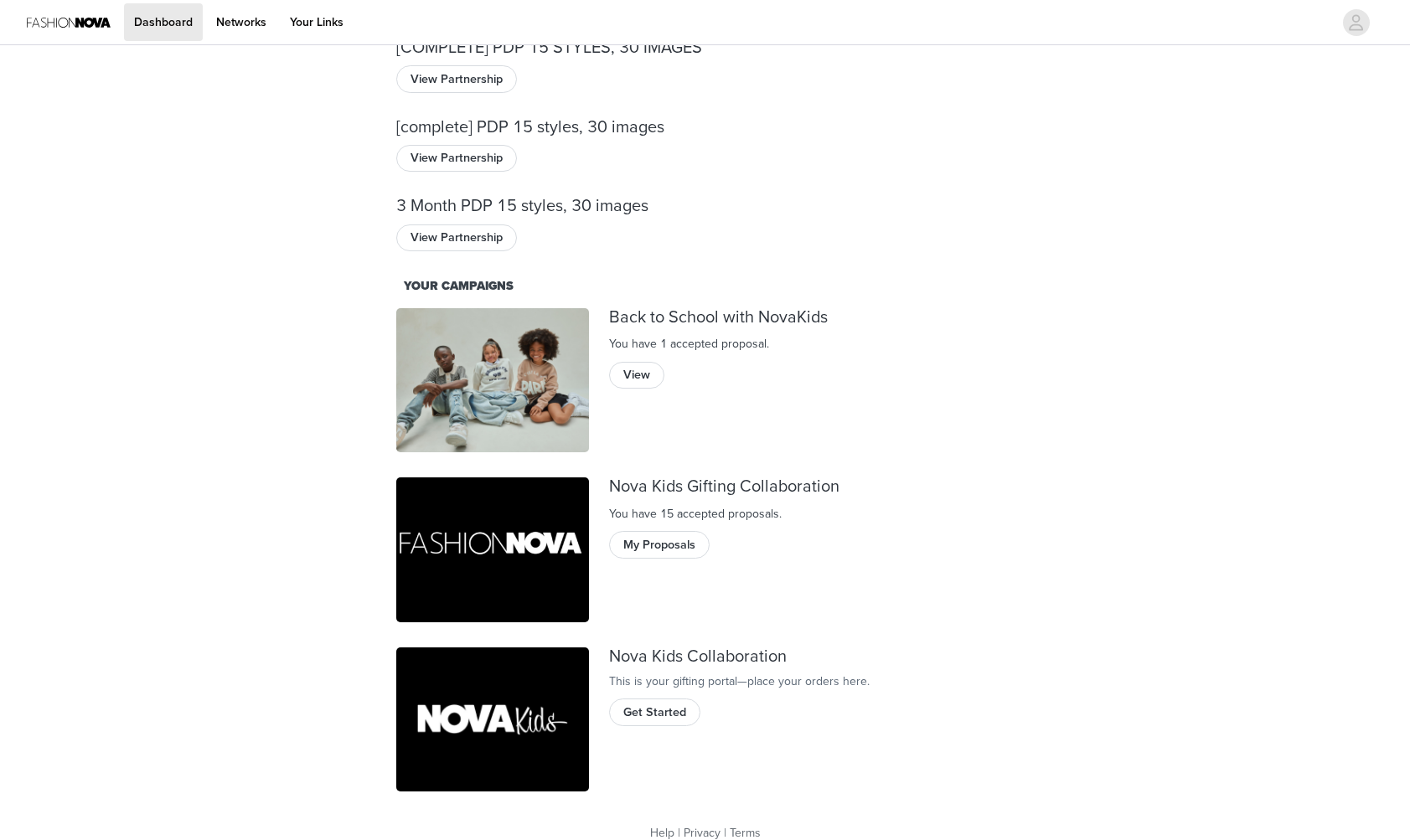
scroll to position [75, 0]
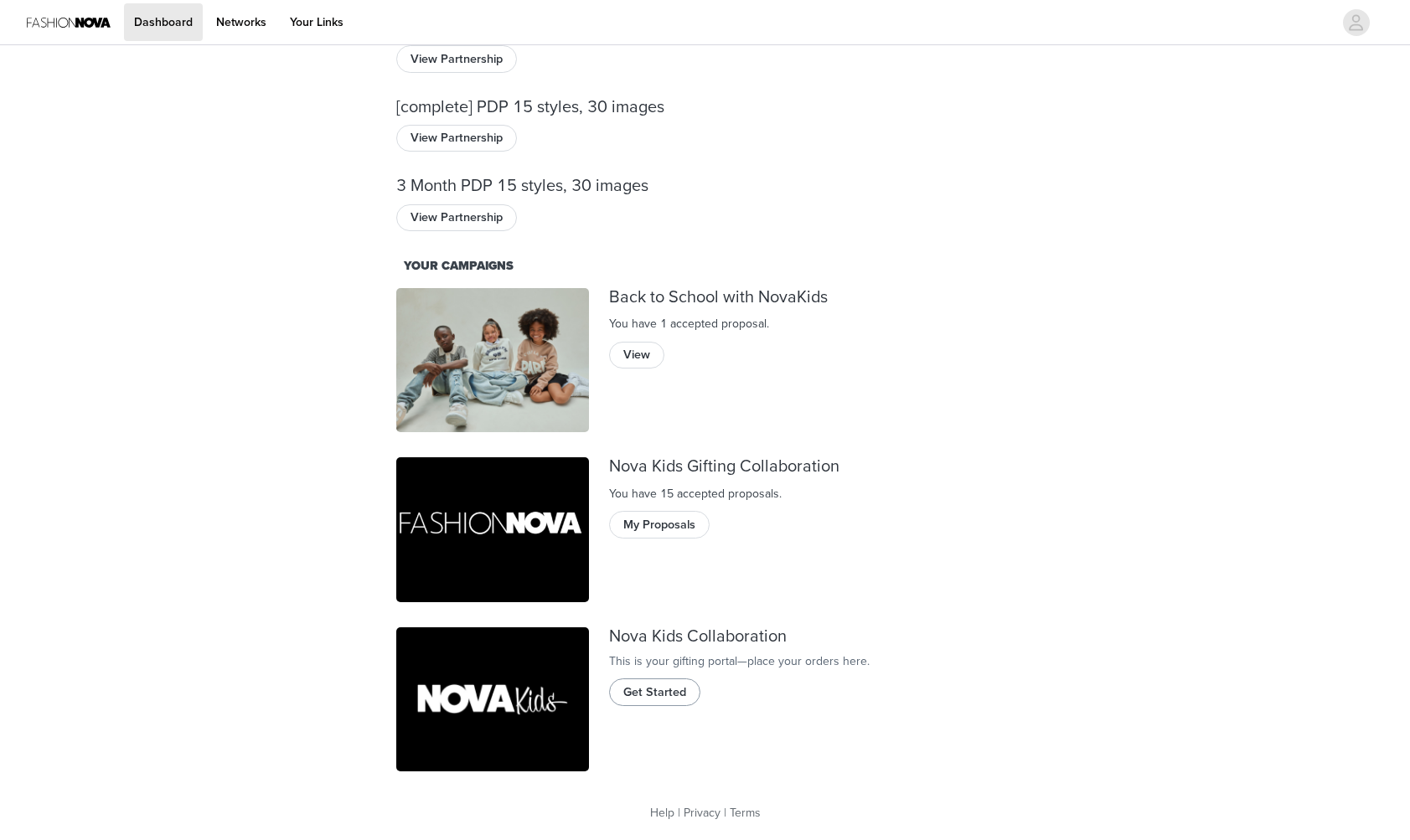
click at [642, 702] on span "Get Started" at bounding box center [654, 692] width 63 height 18
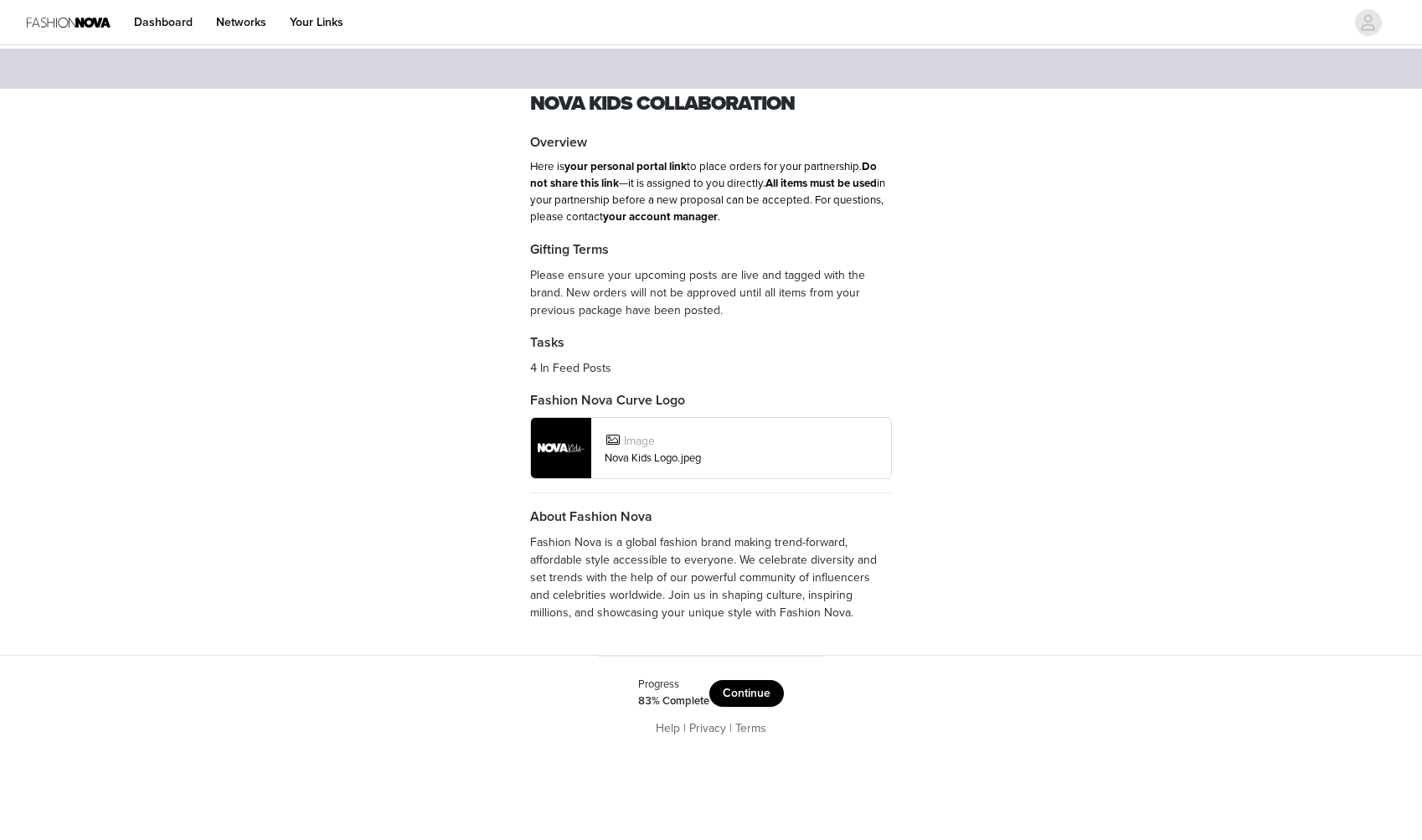
click at [732, 686] on button "Continue" at bounding box center [747, 693] width 75 height 27
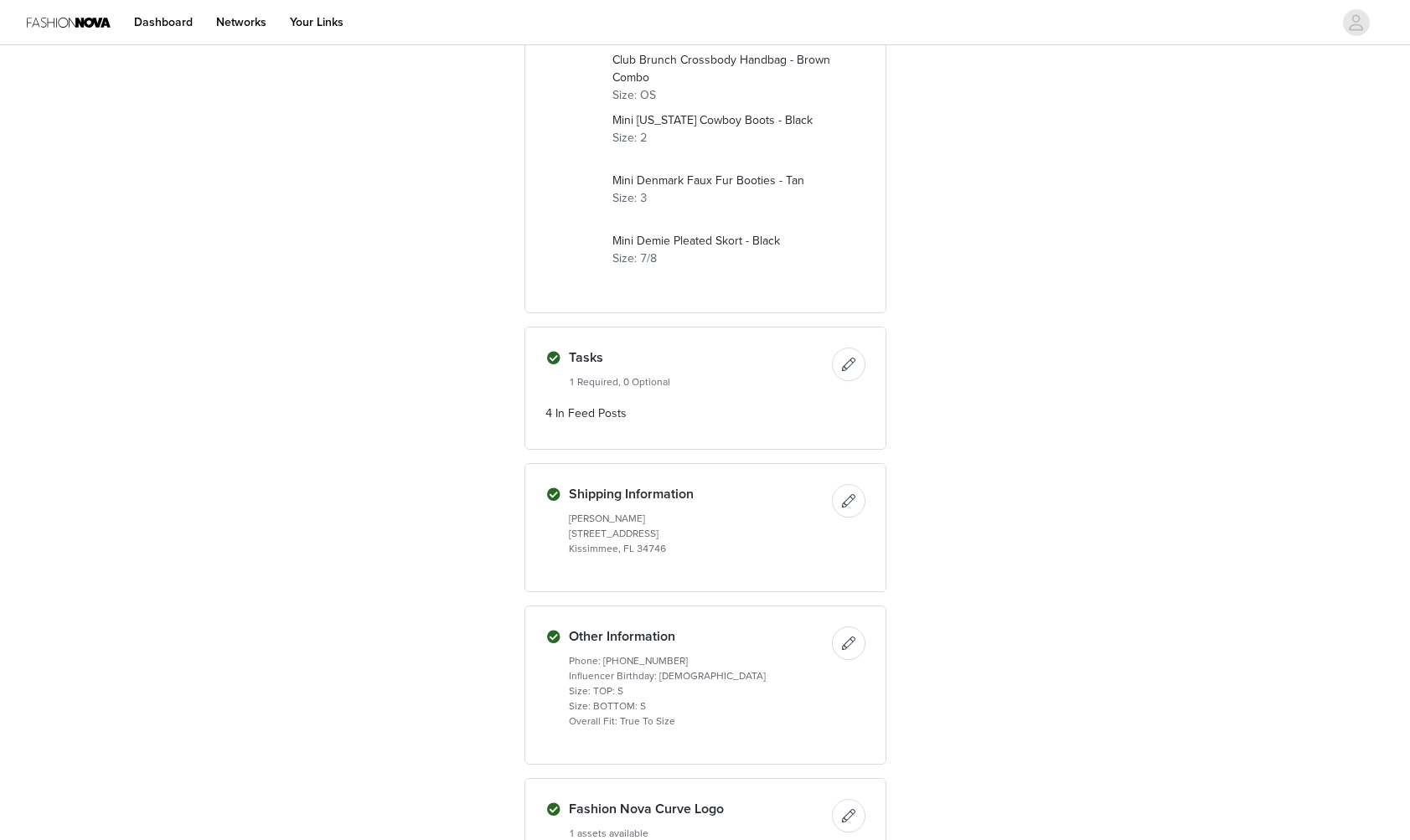
scroll to position [1223, 0]
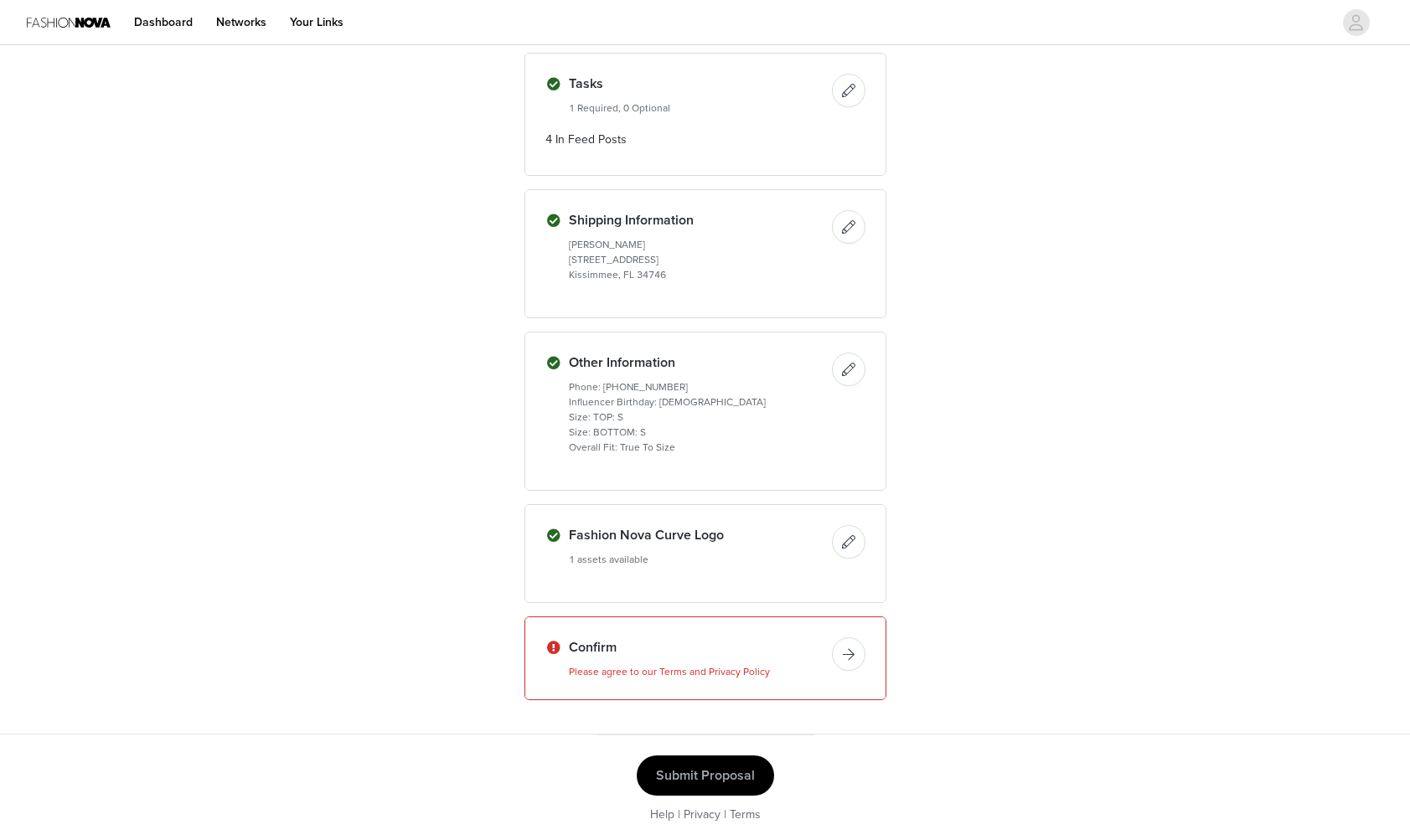
click at [855, 652] on button "button" at bounding box center [848, 654] width 34 height 34
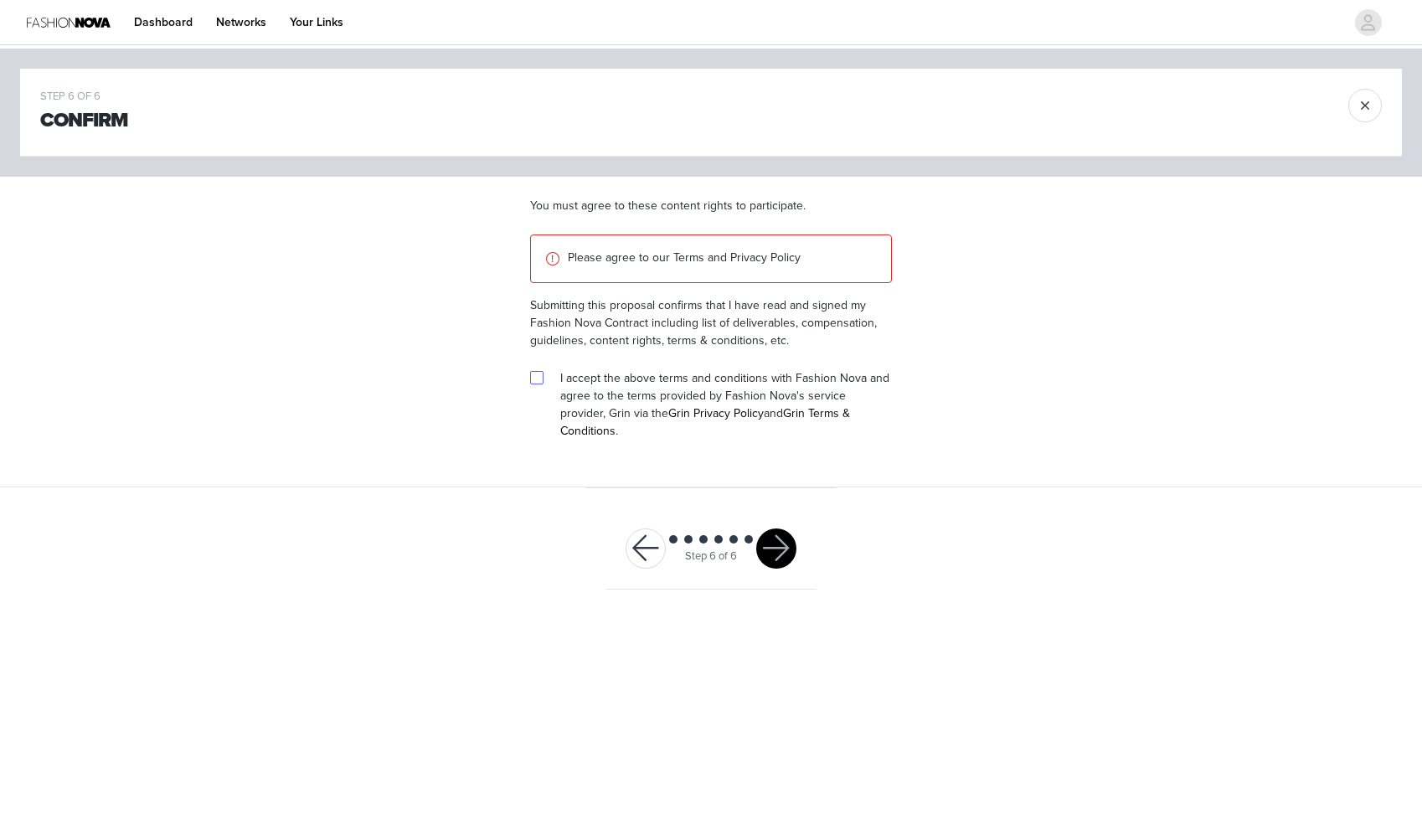
click at [537, 377] on input "checkbox" at bounding box center [536, 377] width 11 height 11
checkbox input "true"
click at [785, 530] on button "button" at bounding box center [777, 549] width 40 height 40
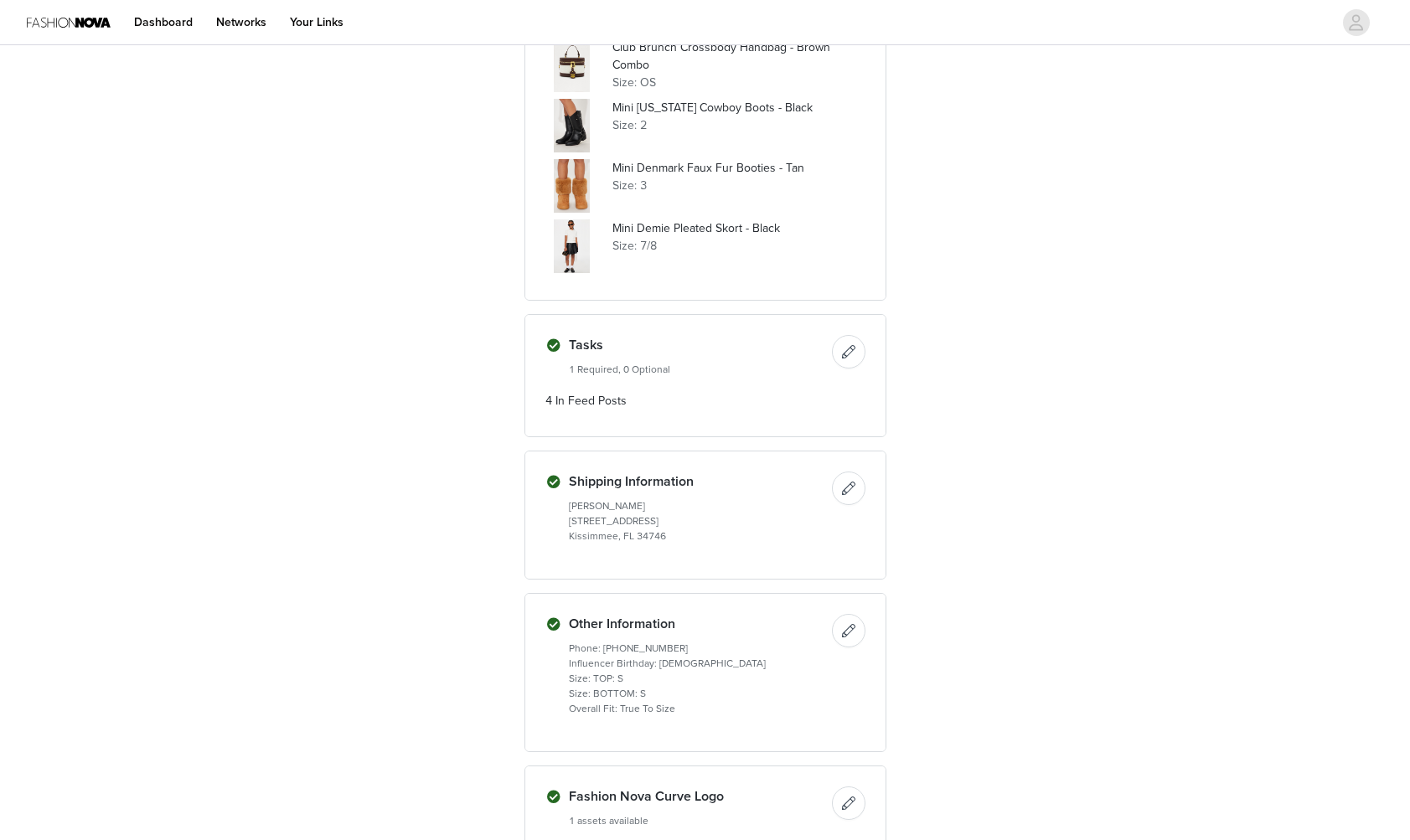
scroll to position [1229, 0]
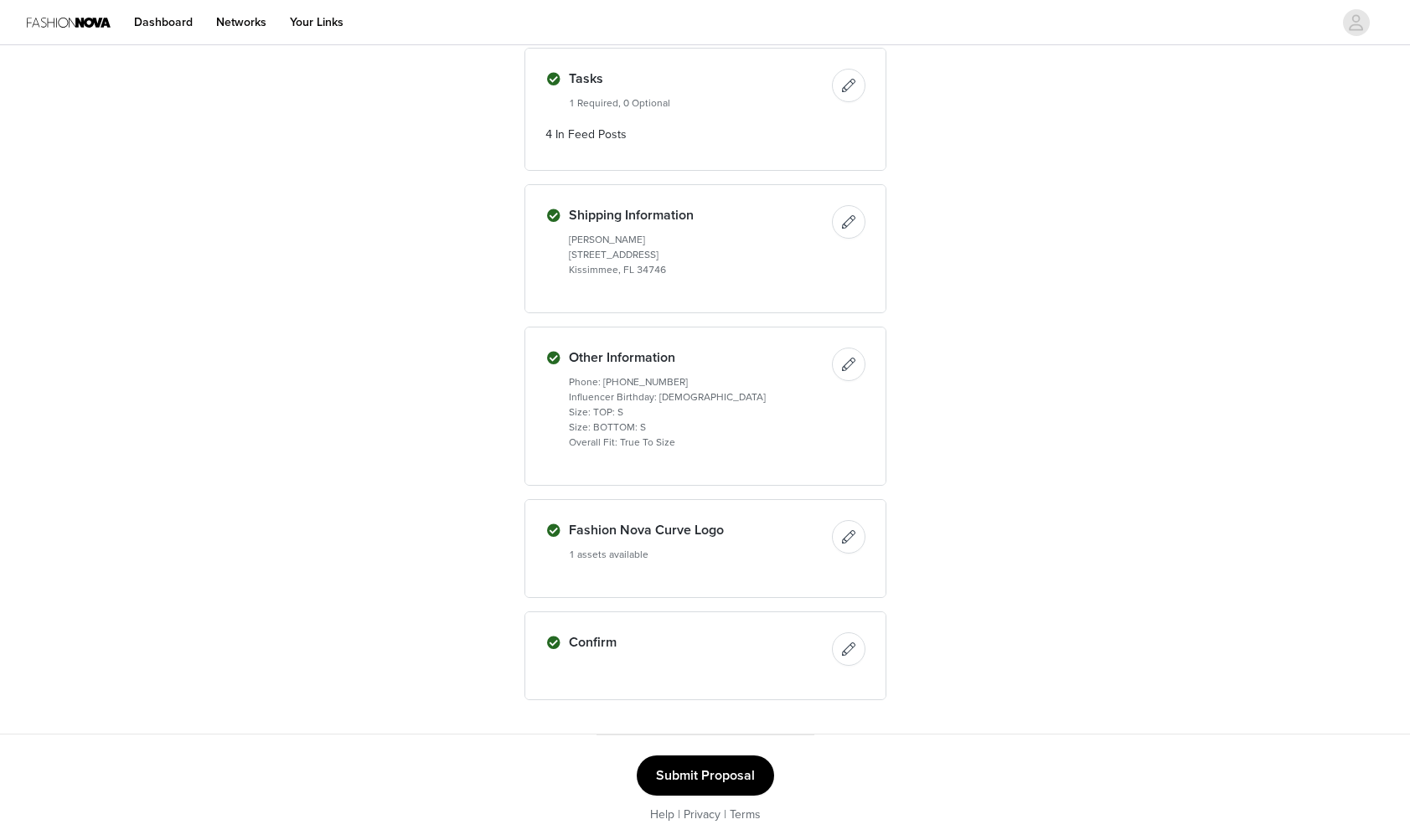
click at [724, 771] on button "Submit Proposal" at bounding box center [705, 776] width 137 height 40
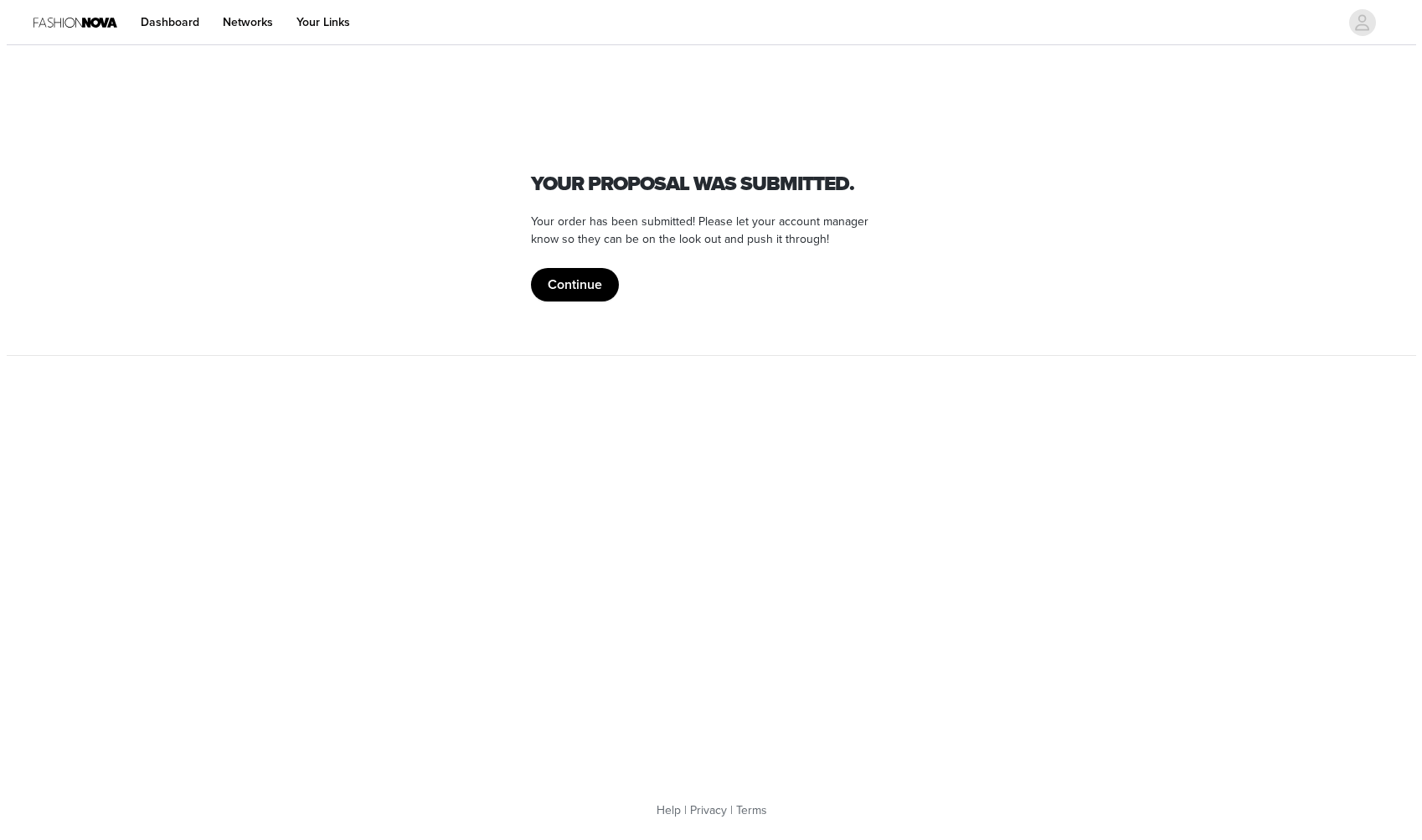
scroll to position [0, 0]
click at [567, 281] on button "Continue" at bounding box center [574, 284] width 88 height 34
